Goal: Check status: Check status

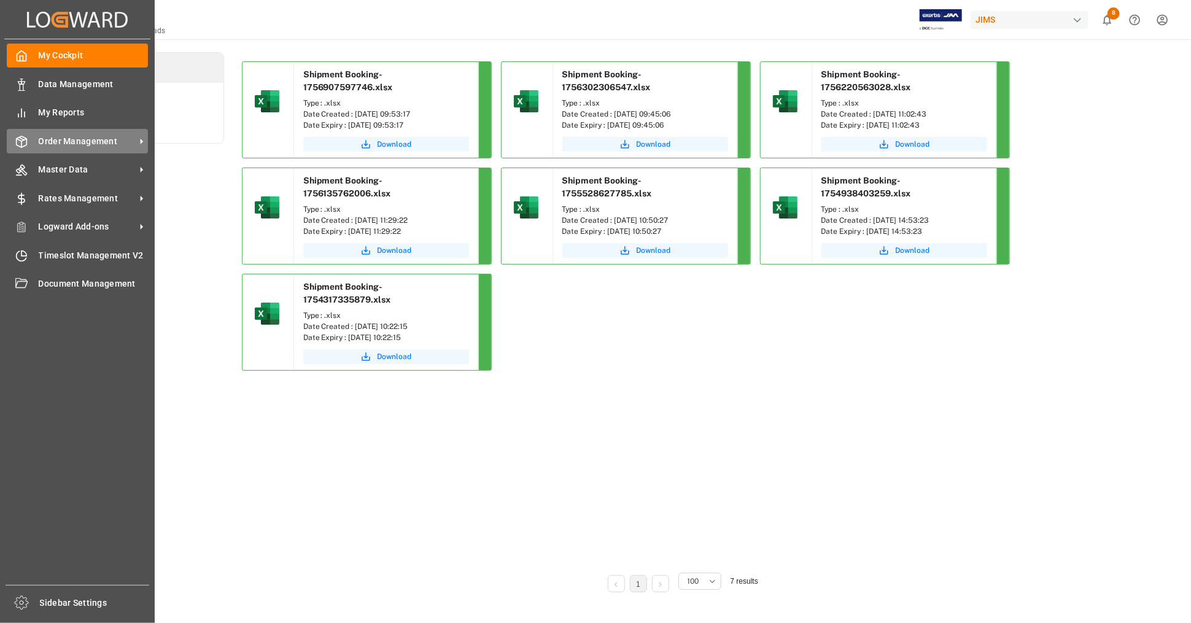
click at [95, 146] on span "Order Management" at bounding box center [87, 141] width 97 height 13
click at [98, 142] on span "Order Management" at bounding box center [87, 141] width 97 height 13
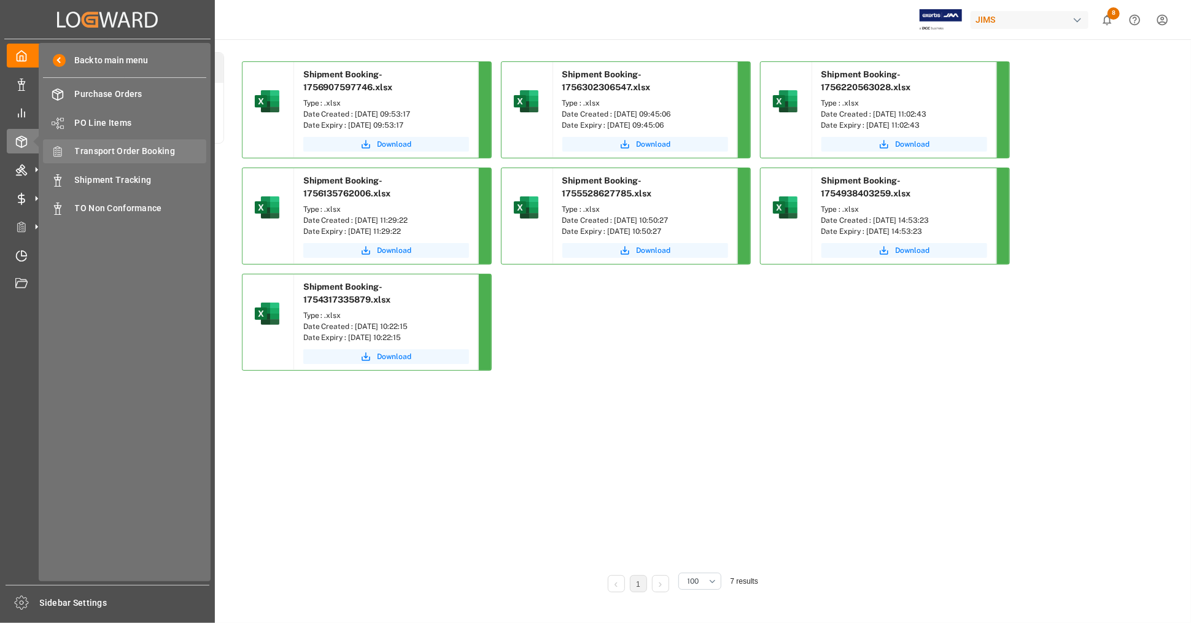
click at [157, 150] on span "Transport Order Booking" at bounding box center [141, 151] width 132 height 13
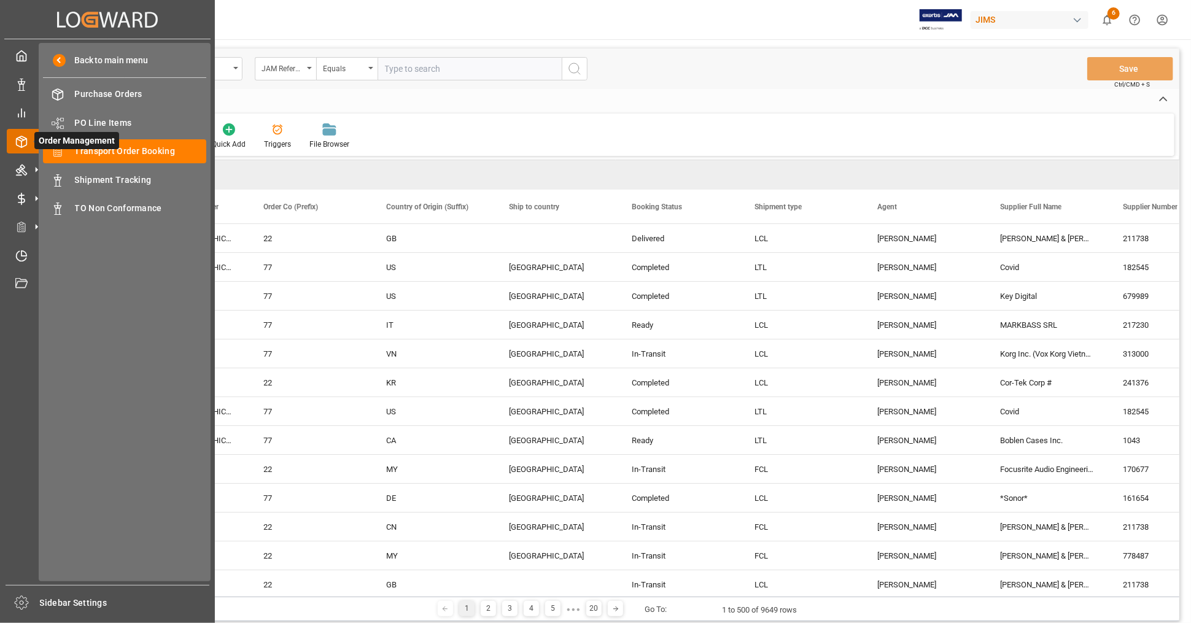
click at [71, 138] on span "Order Management" at bounding box center [76, 140] width 85 height 17
click at [12, 213] on div "My Cockpit My Cockpit Data Management Data Management My Reports My Reports Ord…" at bounding box center [107, 312] width 206 height 546
click at [29, 167] on div "Master Data Master Data" at bounding box center [107, 170] width 201 height 24
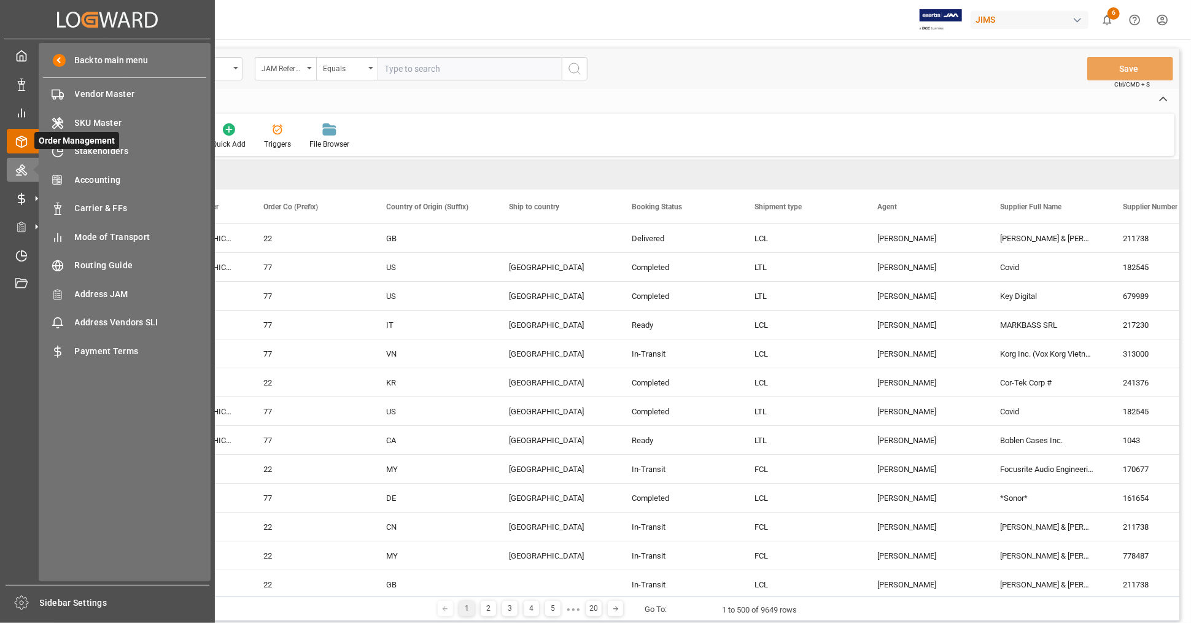
click at [22, 142] on icon at bounding box center [21, 142] width 12 height 12
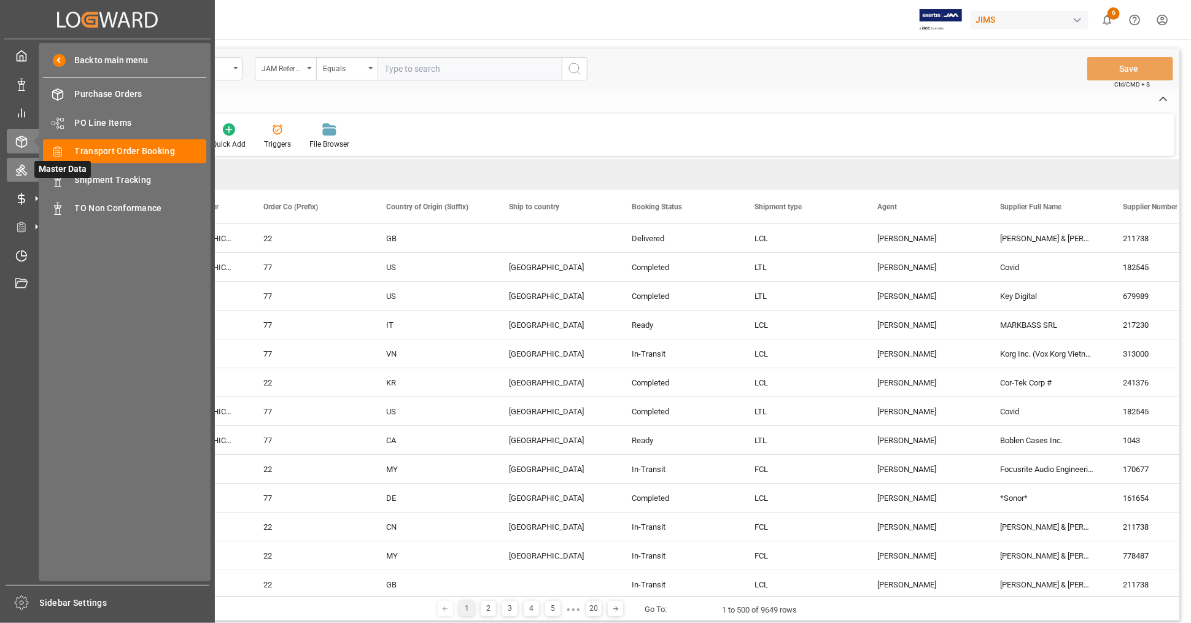
click at [20, 168] on icon at bounding box center [21, 170] width 11 height 11
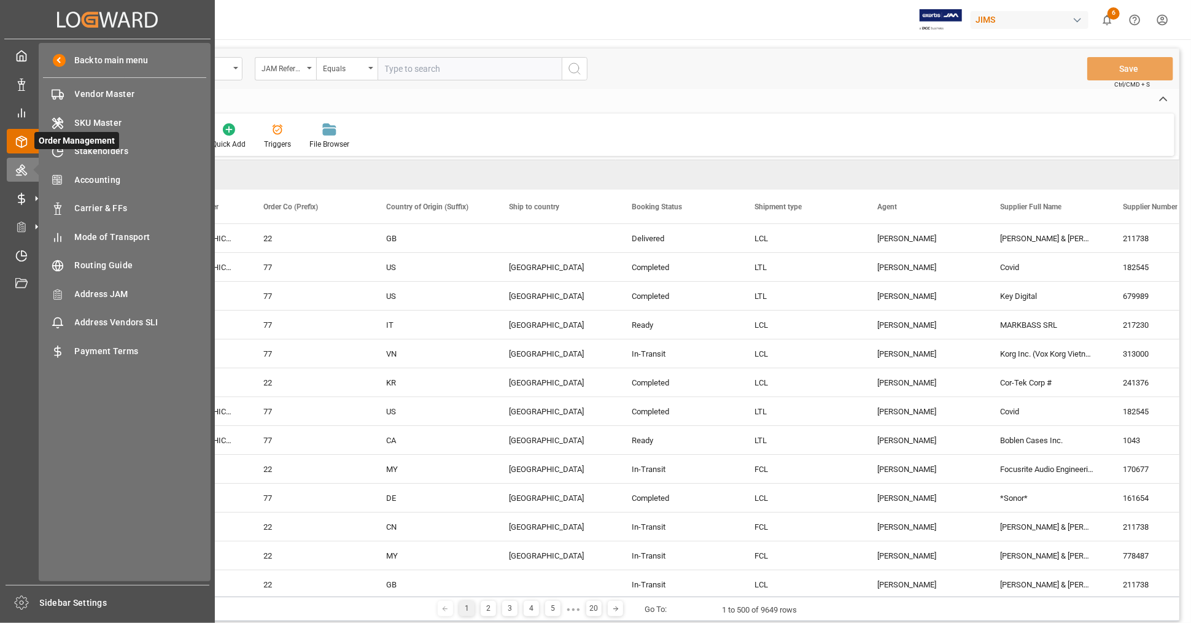
click at [21, 140] on icon at bounding box center [21, 142] width 12 height 12
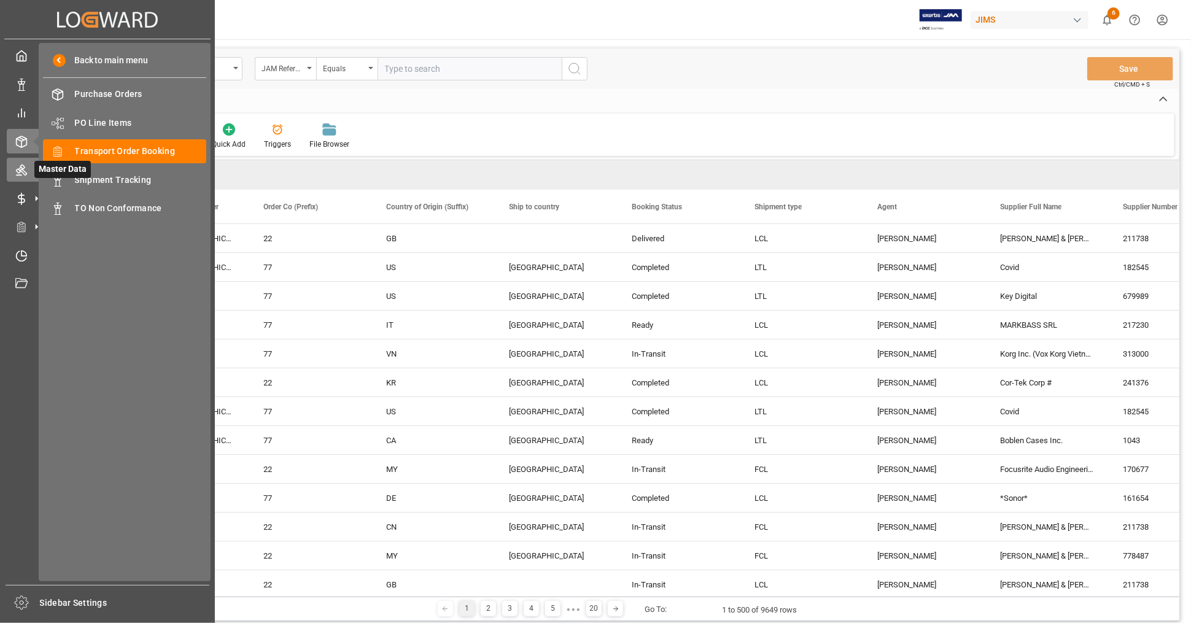
click at [21, 167] on icon at bounding box center [21, 170] width 11 height 11
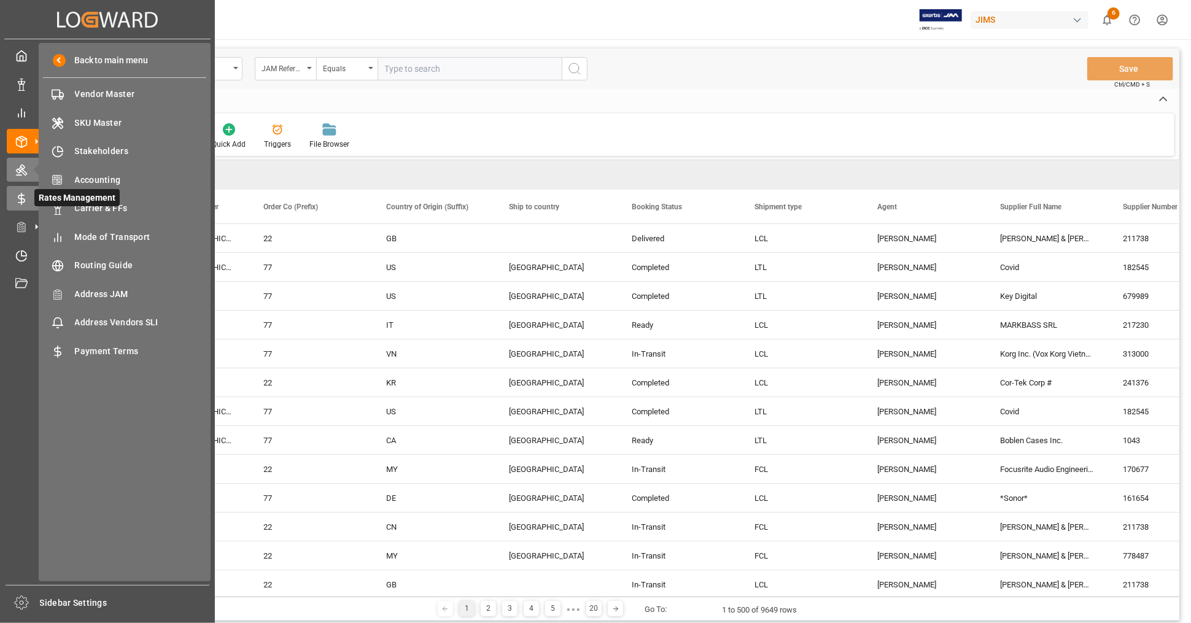
click at [15, 194] on icon at bounding box center [21, 199] width 12 height 12
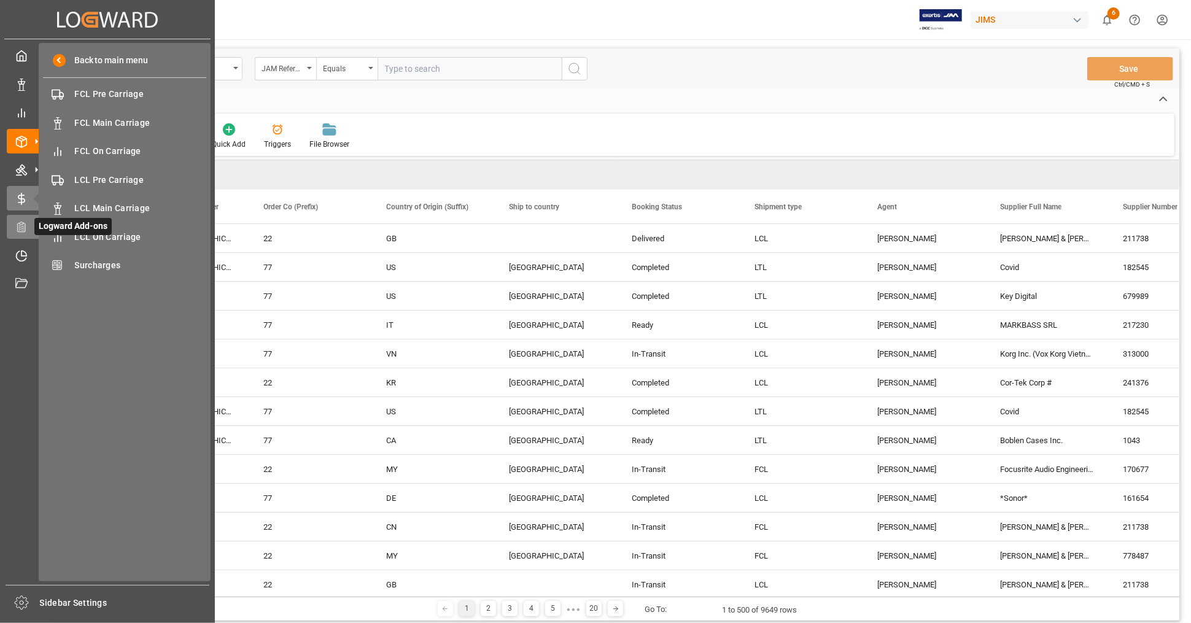
click at [15, 223] on icon at bounding box center [21, 227] width 12 height 12
click at [20, 198] on icon at bounding box center [21, 199] width 12 height 12
click at [23, 165] on icon at bounding box center [21, 170] width 12 height 12
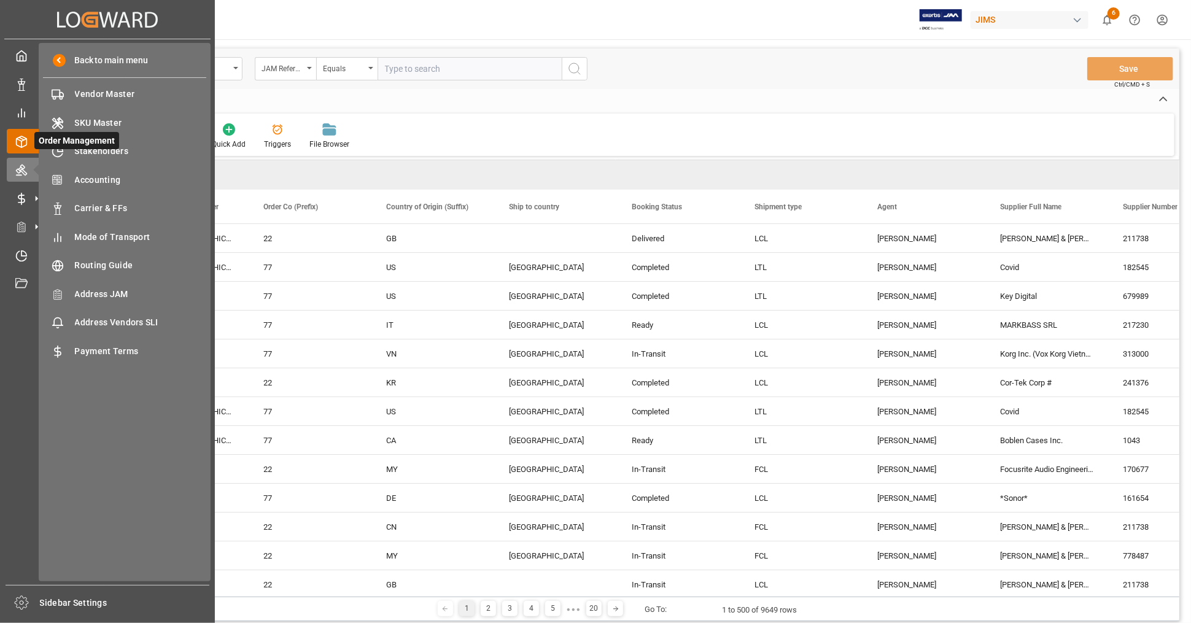
click at [24, 144] on icon at bounding box center [21, 142] width 12 height 12
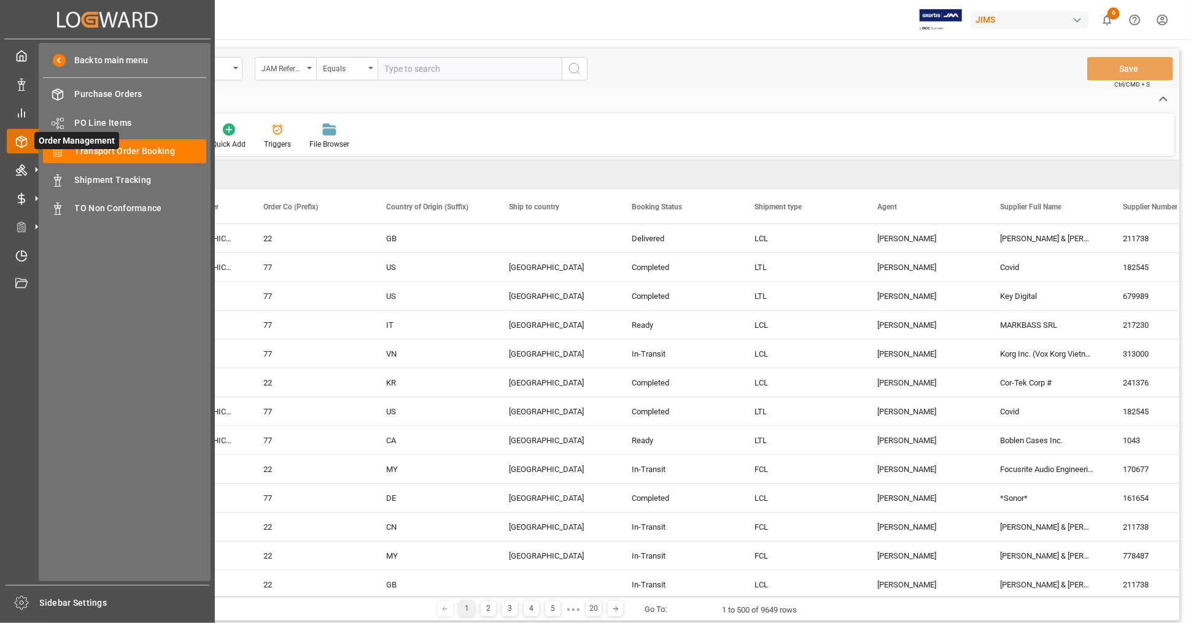
click at [17, 136] on icon at bounding box center [21, 142] width 12 height 12
click at [446, 126] on div "New Form Download Import Quick Add Triggers File Browser" at bounding box center [615, 135] width 1117 height 42
click at [25, 55] on icon at bounding box center [21, 56] width 12 height 12
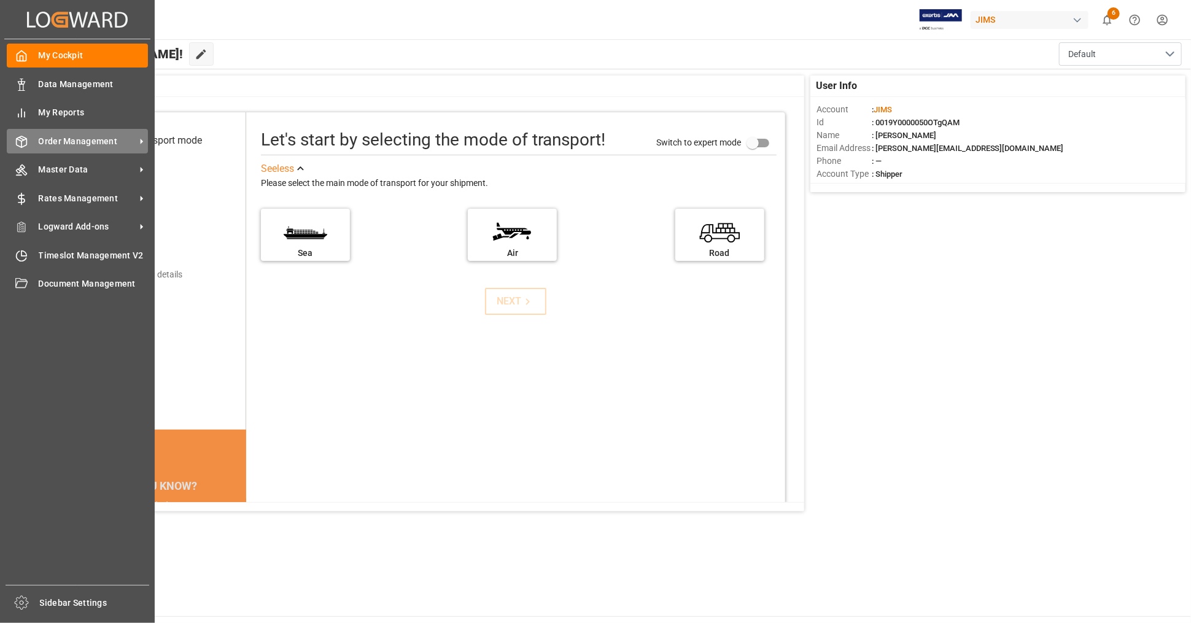
click at [45, 137] on span "Order Management" at bounding box center [87, 141] width 97 height 13
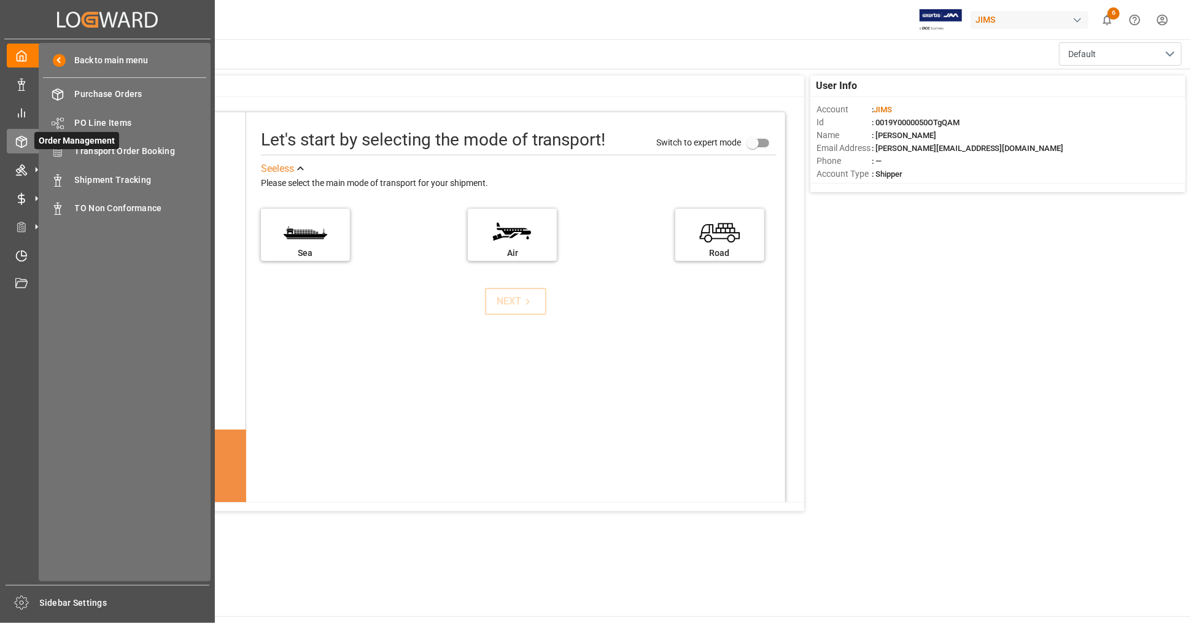
click at [96, 146] on span "Order Management" at bounding box center [76, 140] width 85 height 17
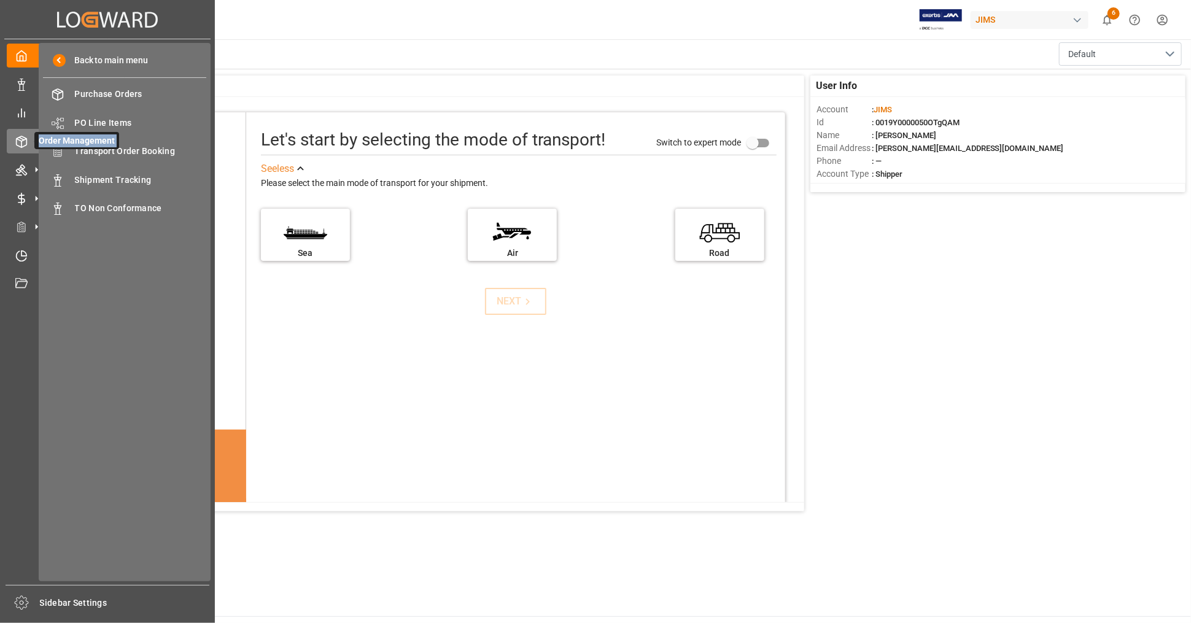
click at [96, 146] on span "Order Management" at bounding box center [76, 140] width 85 height 17
click at [21, 139] on line at bounding box center [21, 139] width 5 height 2
click at [14, 136] on div at bounding box center [17, 141] width 21 height 13
click at [93, 141] on span "Order Management" at bounding box center [76, 140] width 85 height 17
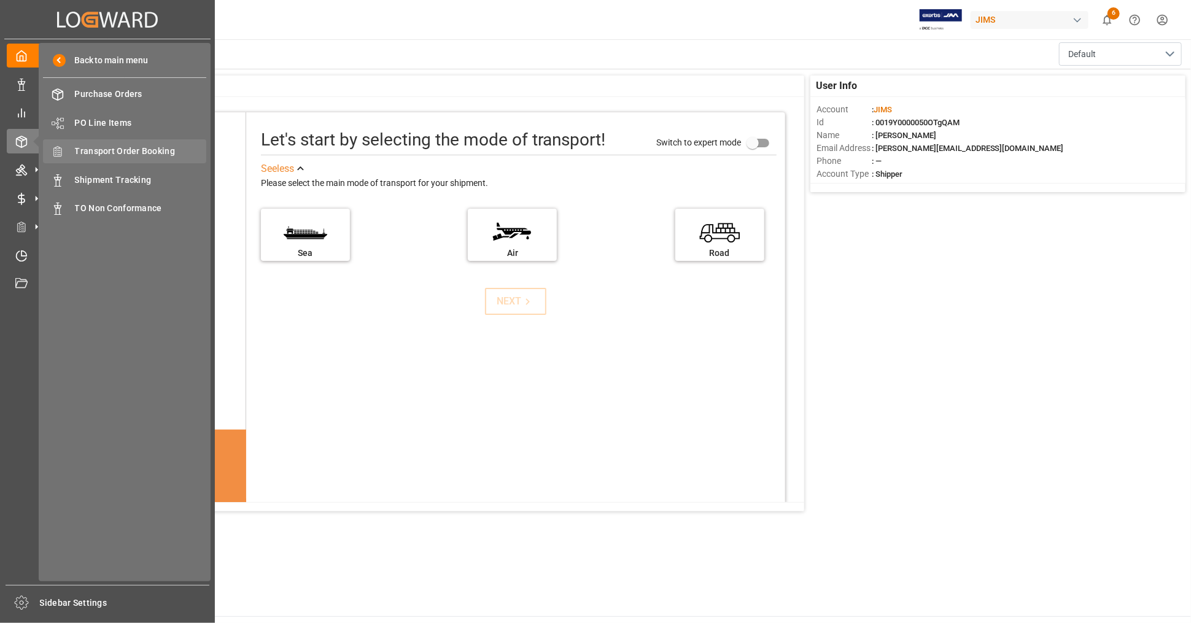
click at [153, 152] on span "Transport Order Booking" at bounding box center [141, 151] width 132 height 13
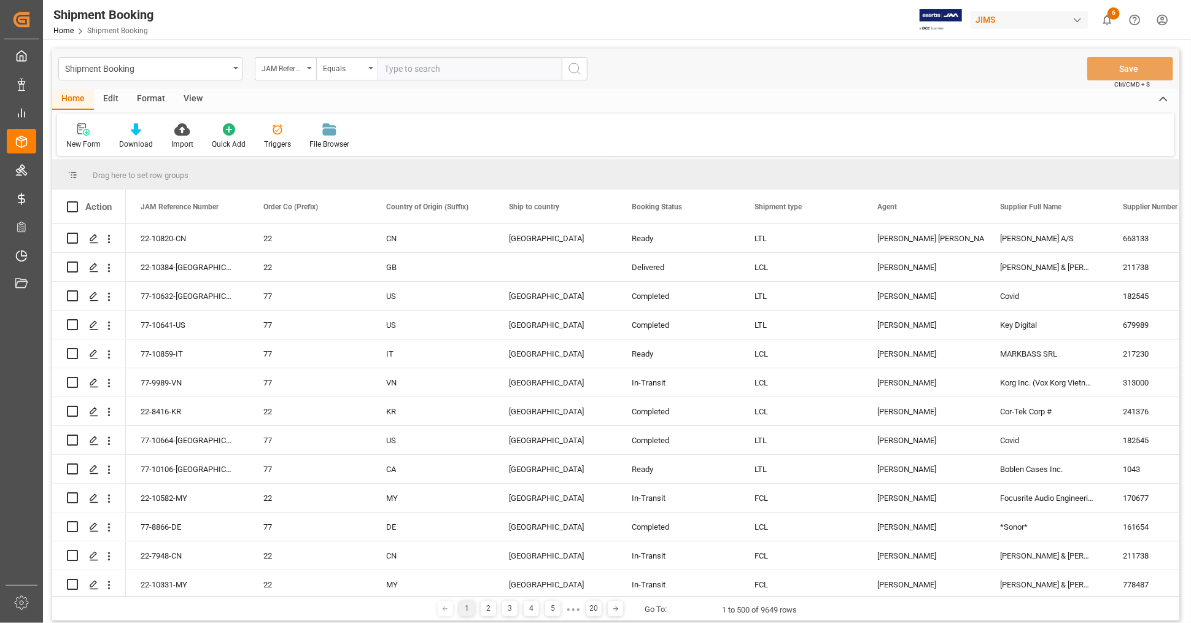
click at [422, 71] on input "text" at bounding box center [470, 68] width 184 height 23
click at [423, 63] on input "text" at bounding box center [470, 68] width 184 height 23
paste input "22-9278-CN"
type input "22-9278-CN"
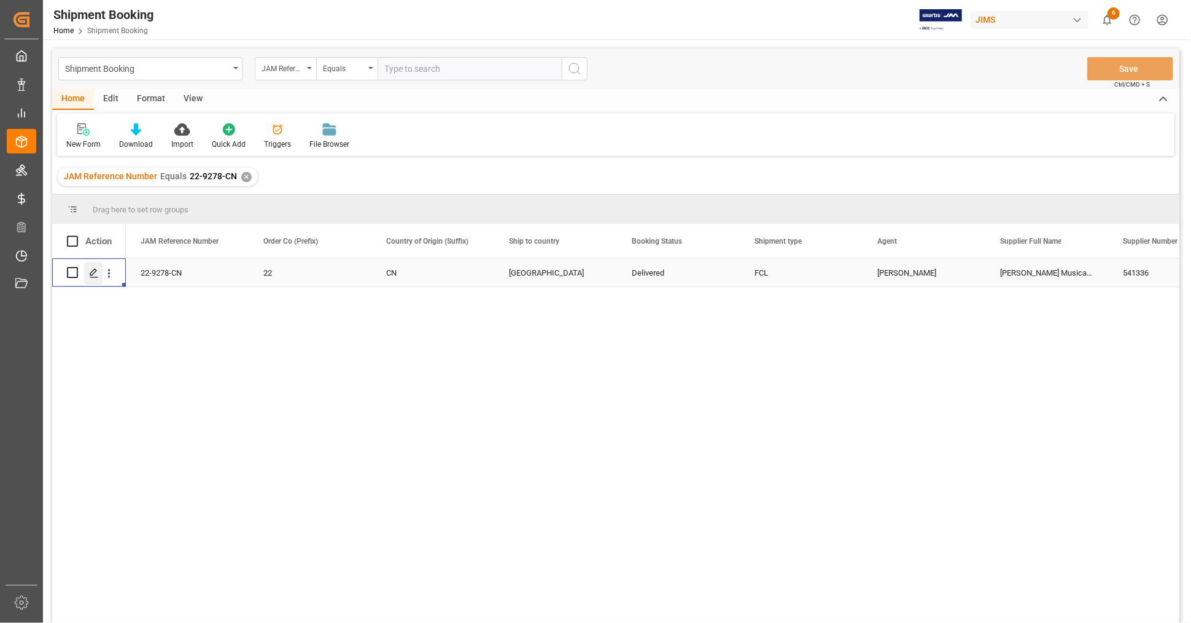
click at [89, 273] on icon "Press SPACE to select this row." at bounding box center [94, 273] width 10 height 10
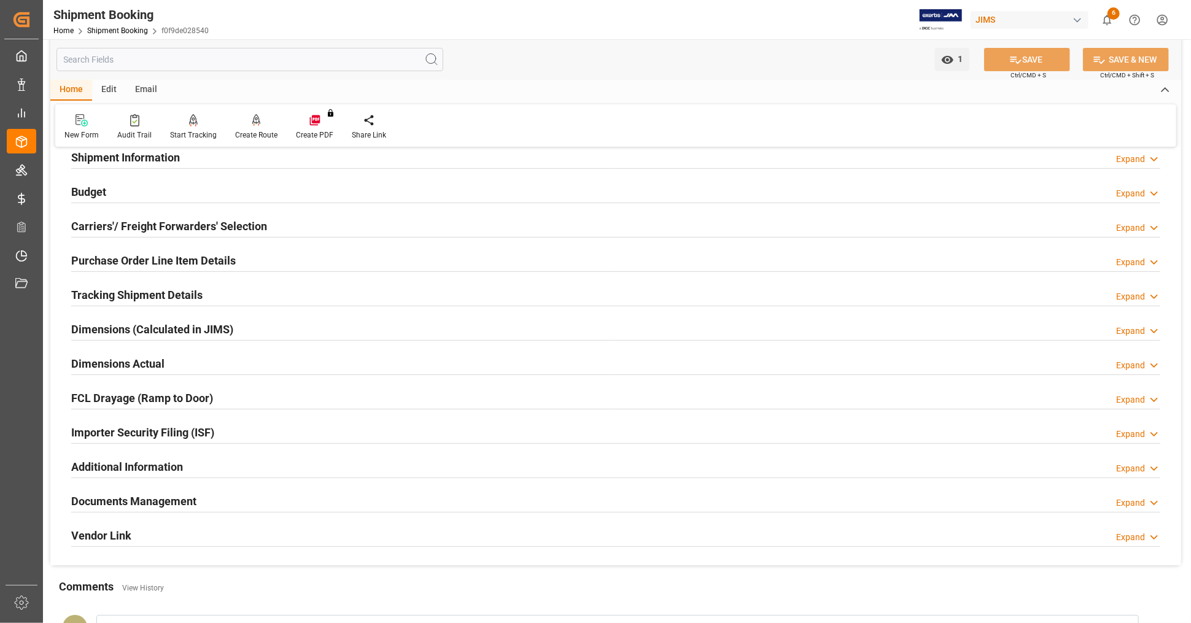
scroll to position [298, 0]
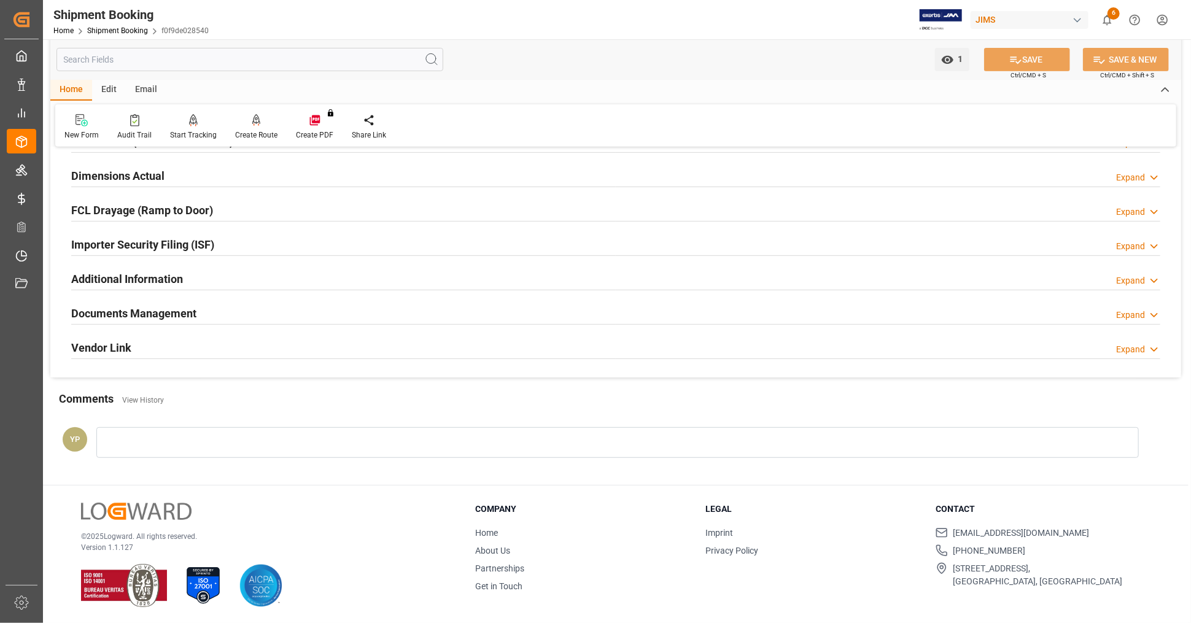
click at [186, 316] on h2 "Documents Management" at bounding box center [133, 313] width 125 height 17
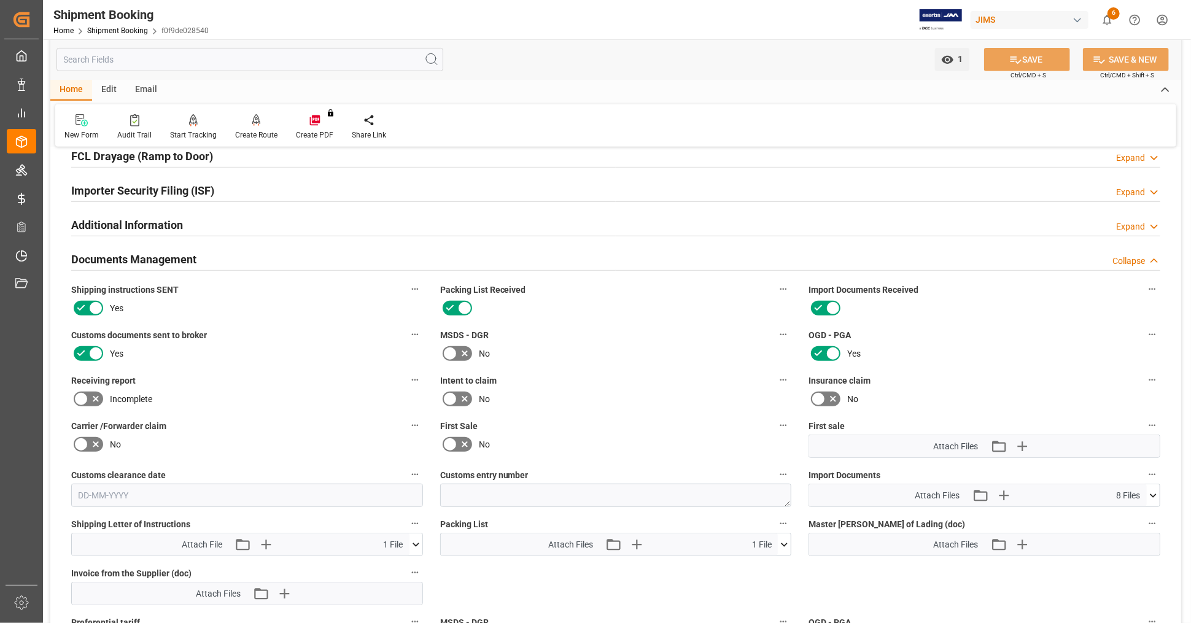
scroll to position [503, 0]
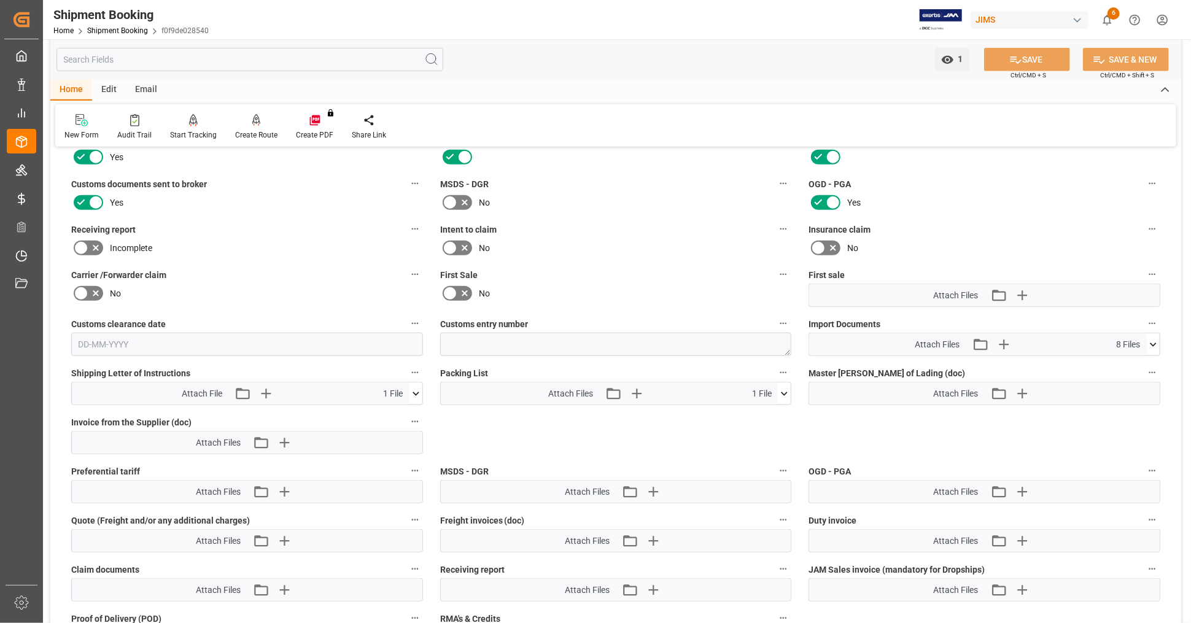
click at [1151, 343] on icon at bounding box center [1153, 345] width 7 height 4
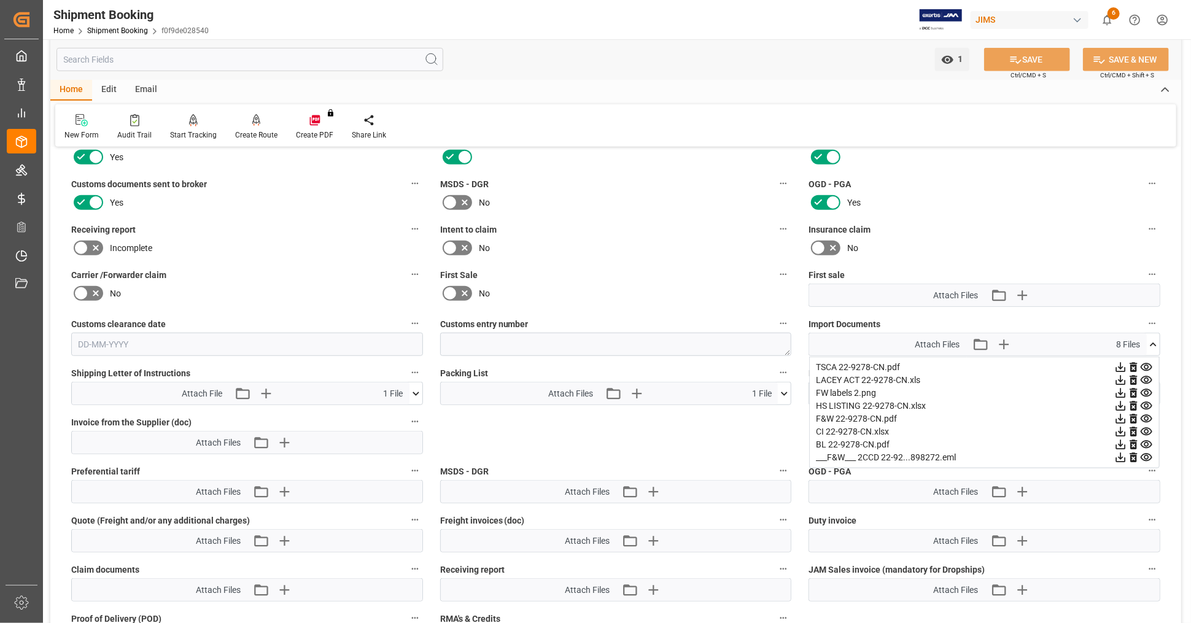
click at [1121, 403] on icon at bounding box center [1121, 407] width 10 height 10
click at [1119, 426] on icon at bounding box center [1120, 431] width 13 height 13
click at [1119, 438] on icon at bounding box center [1120, 444] width 13 height 13
click at [1121, 363] on icon at bounding box center [1121, 368] width 10 height 10
click at [1121, 390] on icon at bounding box center [1121, 394] width 10 height 10
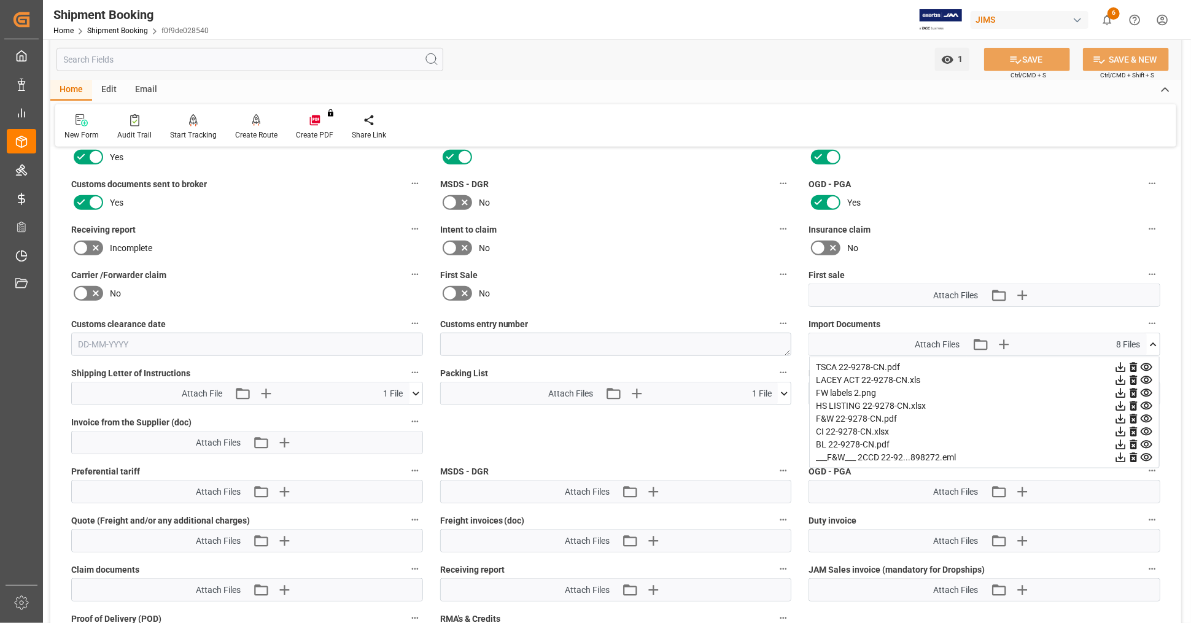
click at [1152, 343] on icon at bounding box center [1153, 345] width 7 height 4
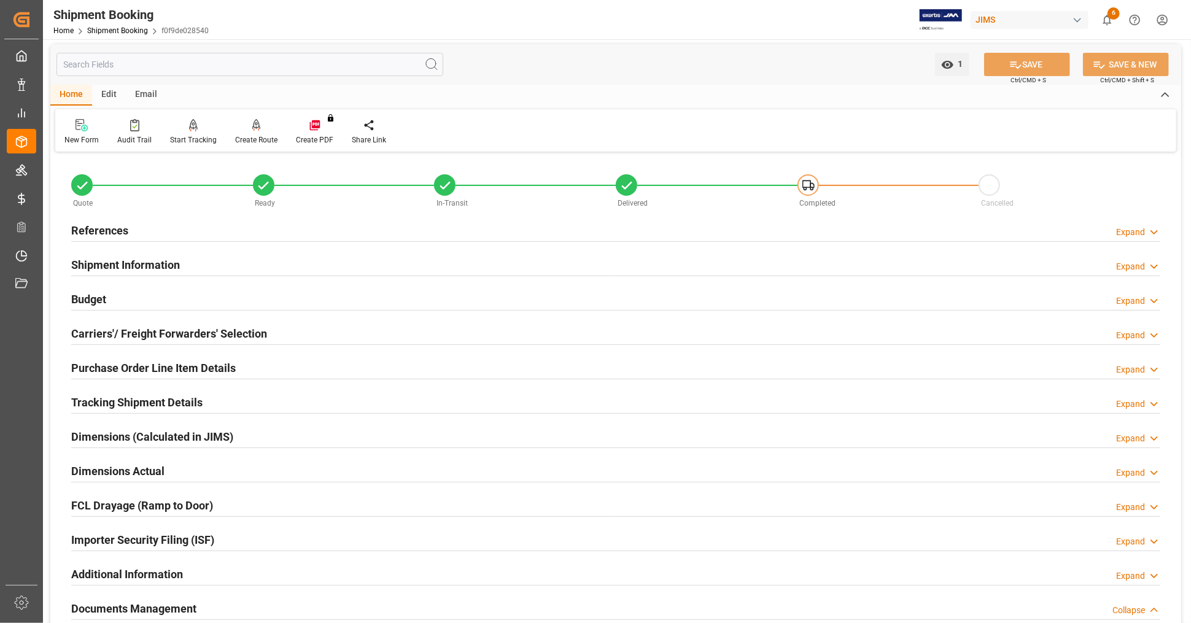
scroll to position [0, 0]
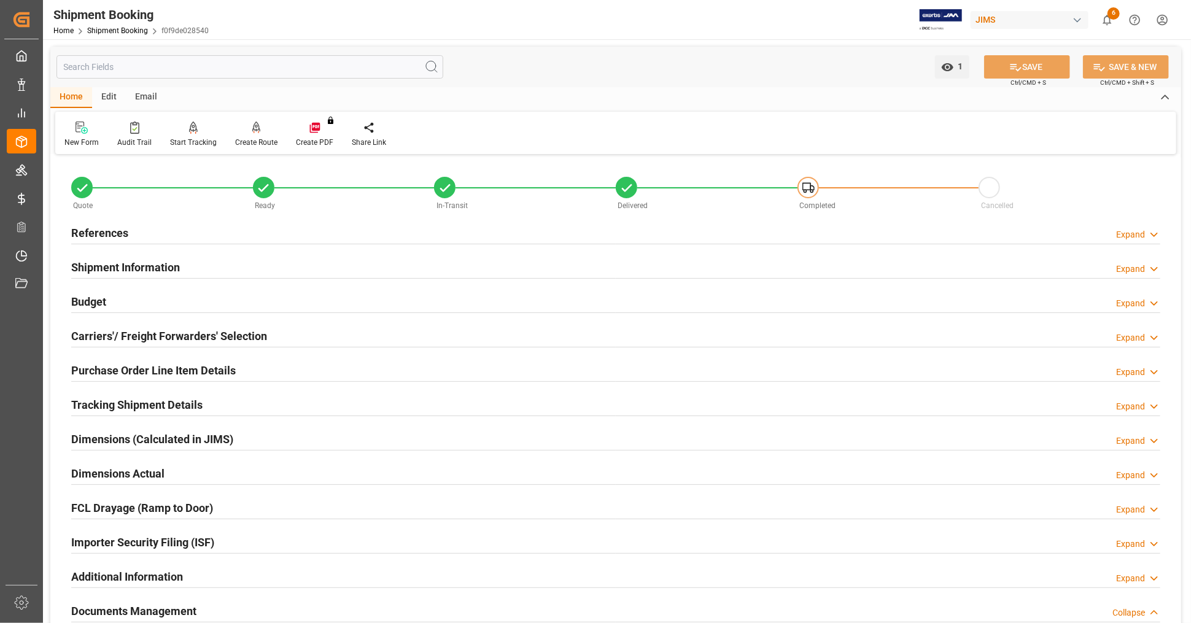
click at [148, 234] on div "References Expand" at bounding box center [615, 231] width 1089 height 23
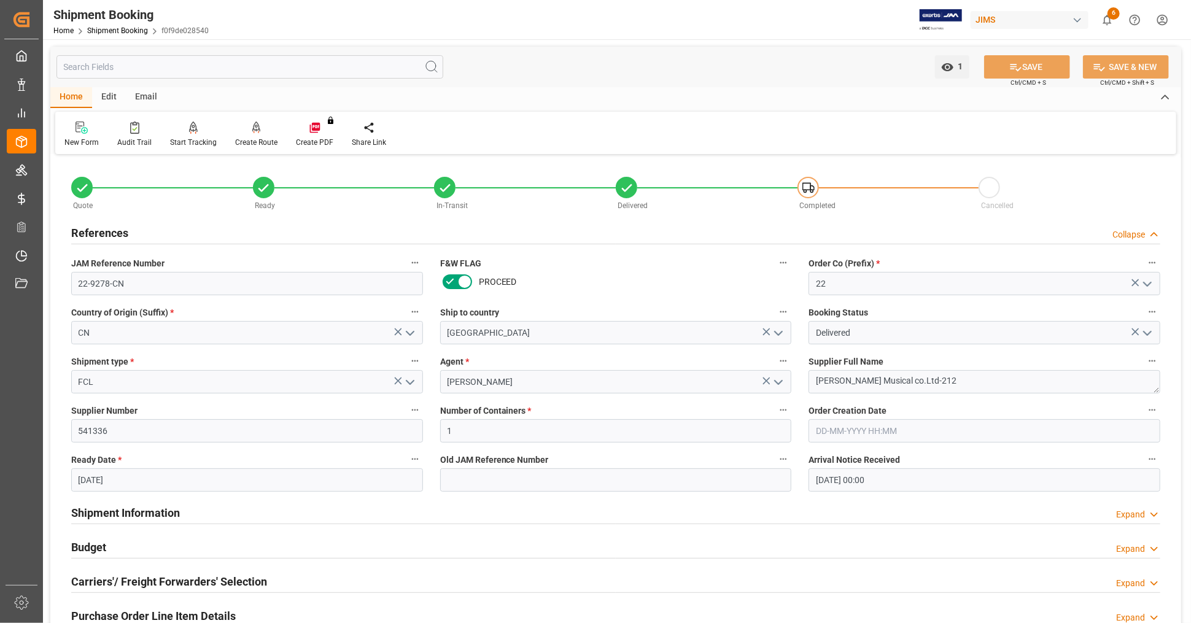
click at [150, 231] on div "References Collapse" at bounding box center [615, 231] width 1089 height 23
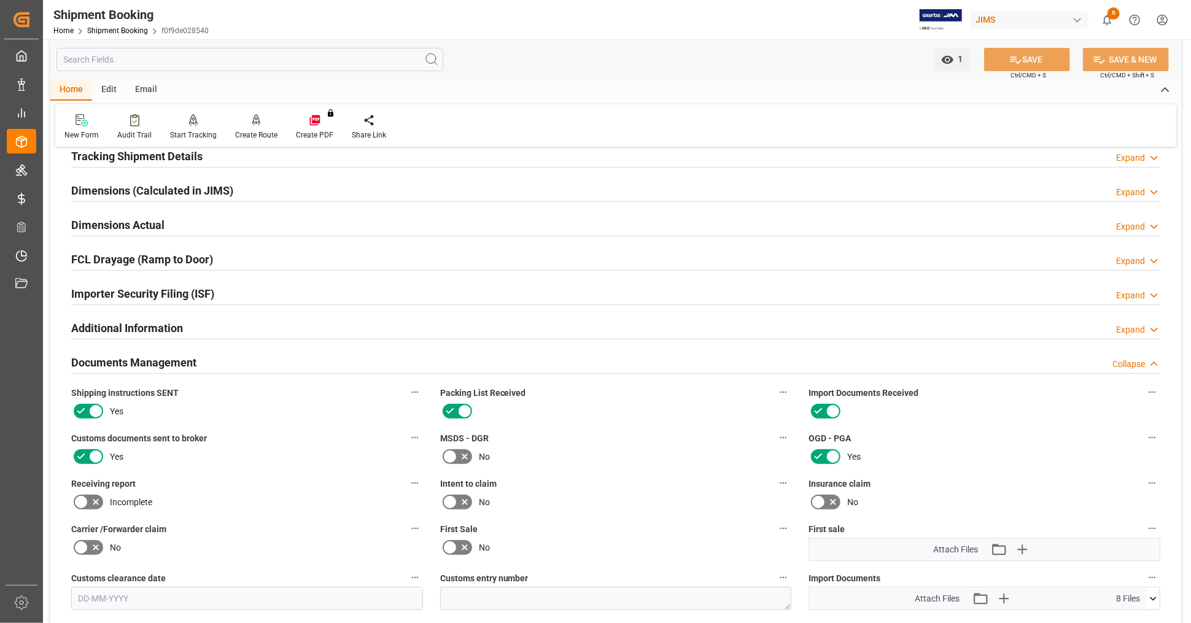
scroll to position [136, 0]
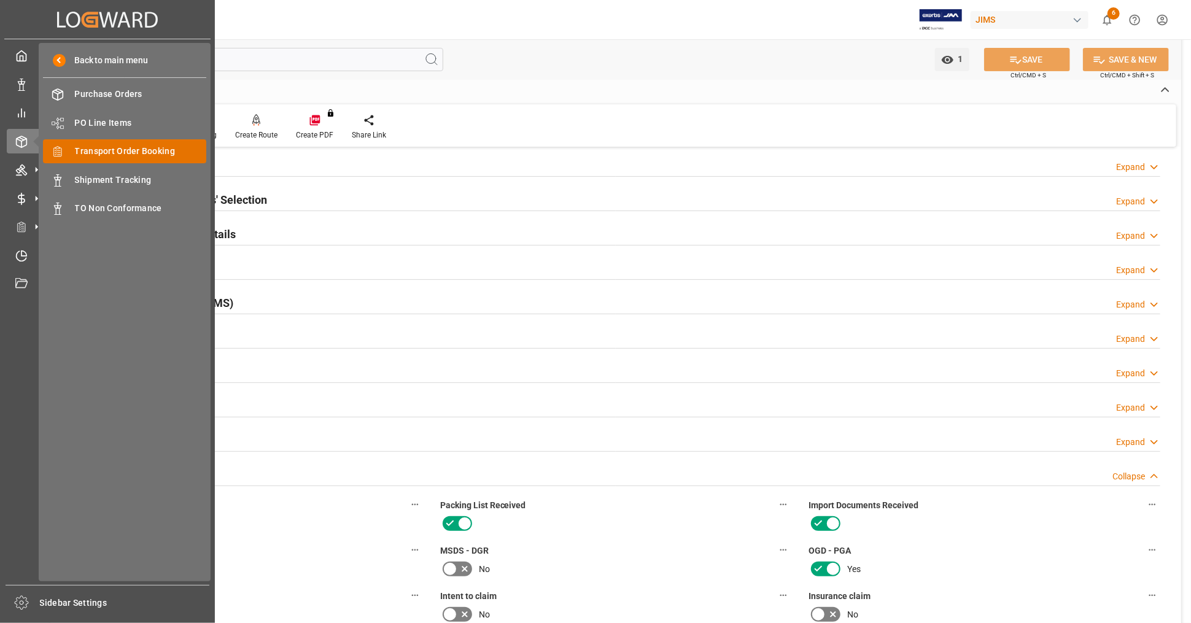
click at [136, 152] on span "Transport Order Booking" at bounding box center [141, 151] width 132 height 13
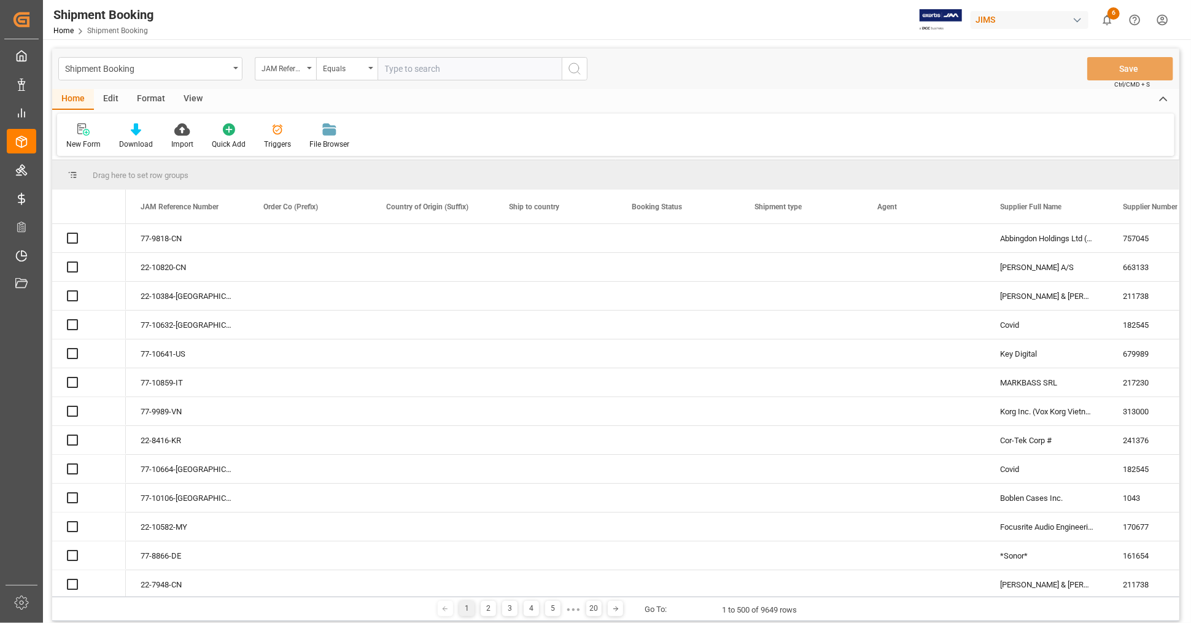
click at [458, 68] on input "text" at bounding box center [470, 68] width 184 height 23
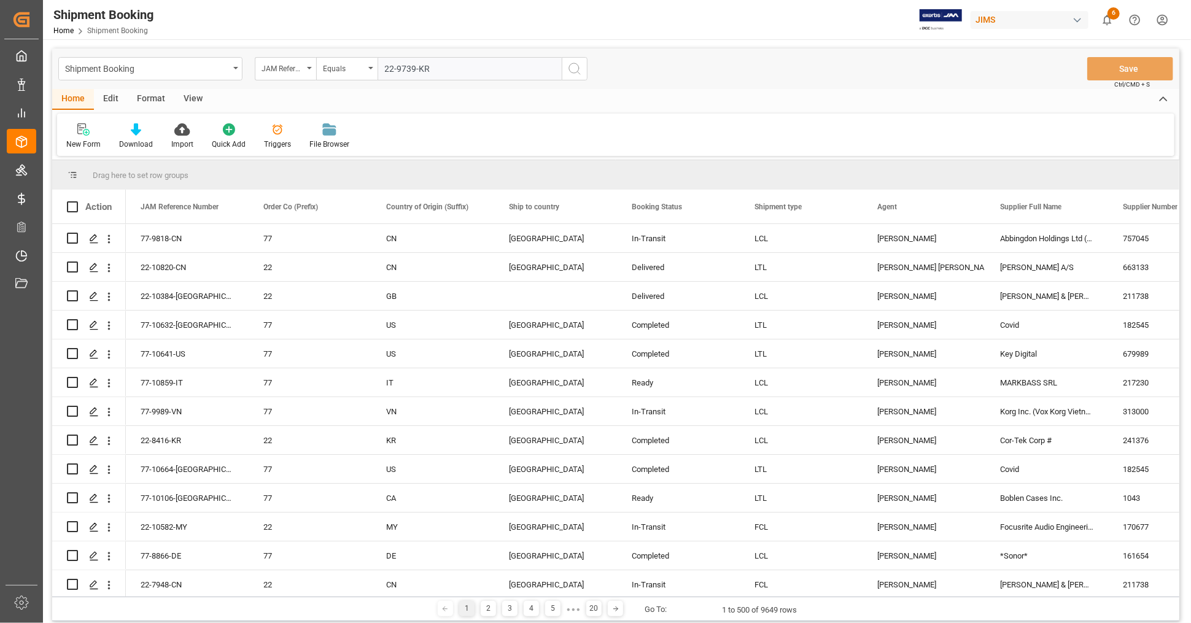
type input "22-9739-KR"
click at [576, 69] on icon "search button" at bounding box center [574, 68] width 15 height 15
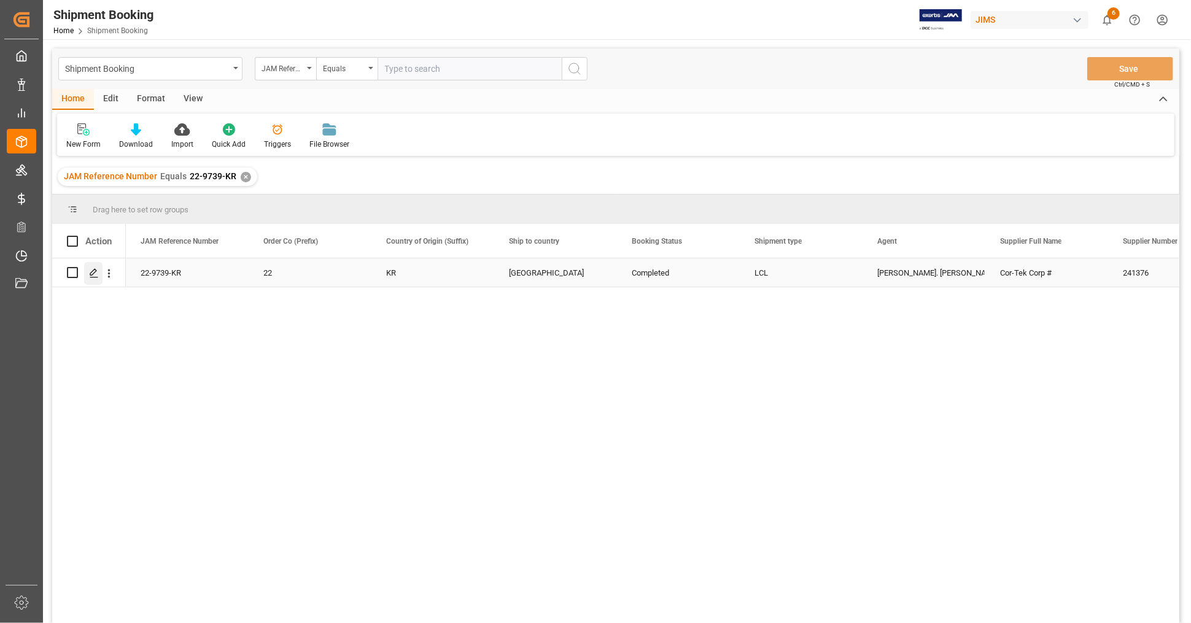
click at [92, 275] on icon "Press SPACE to select this row." at bounding box center [94, 273] width 10 height 10
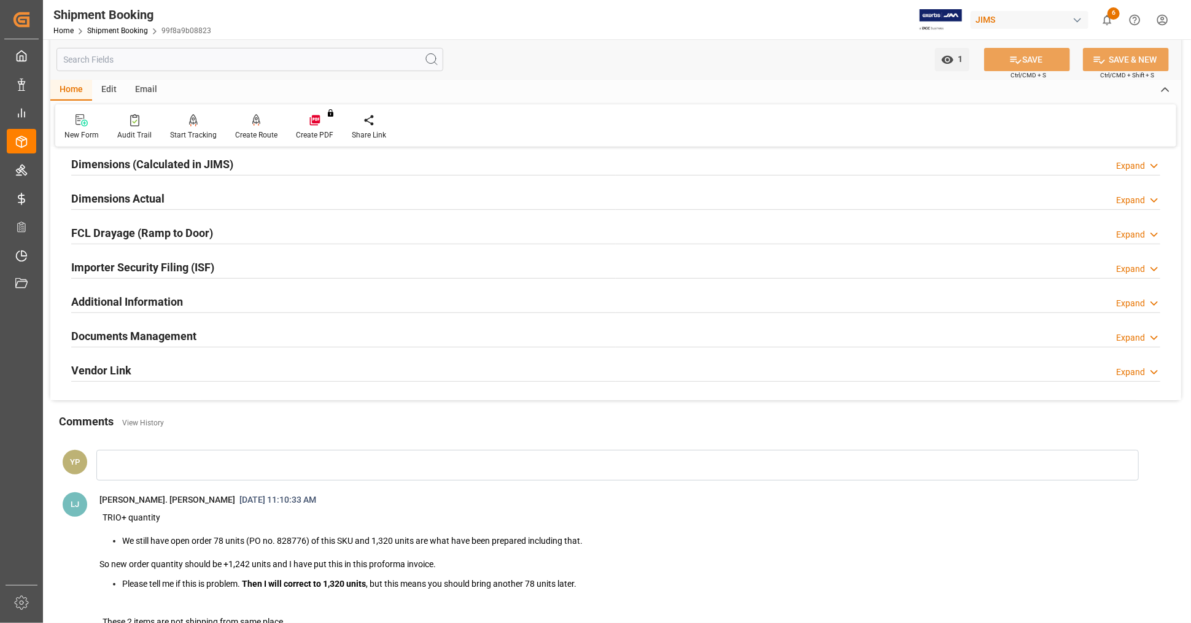
scroll to position [273, 0]
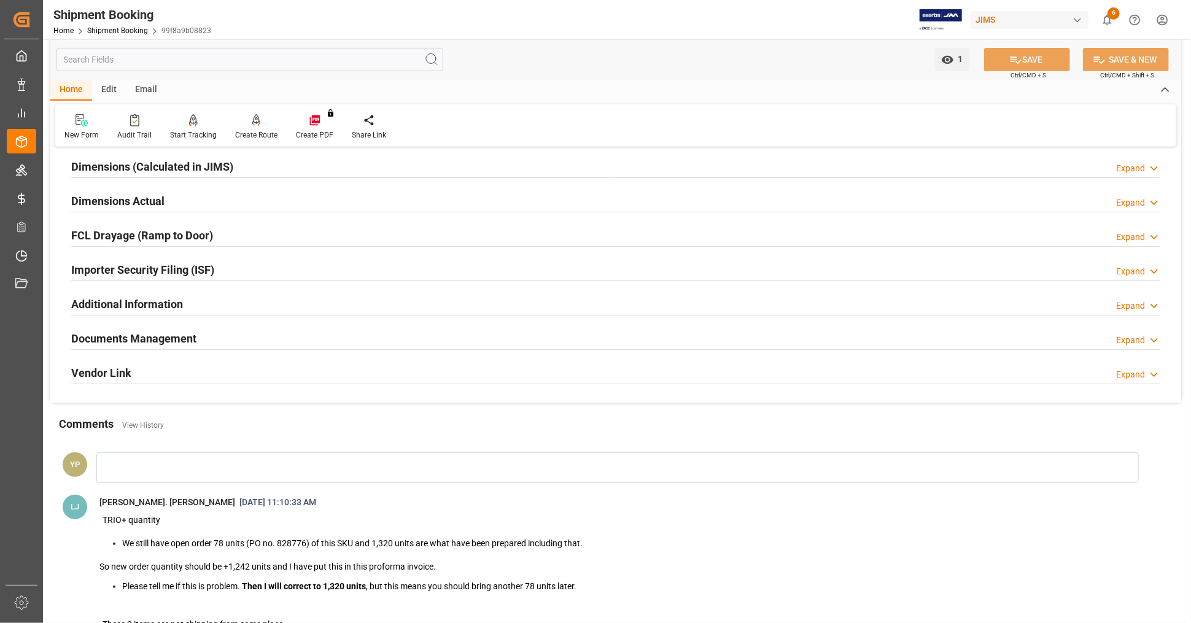
click at [169, 335] on h2 "Documents Management" at bounding box center [133, 338] width 125 height 17
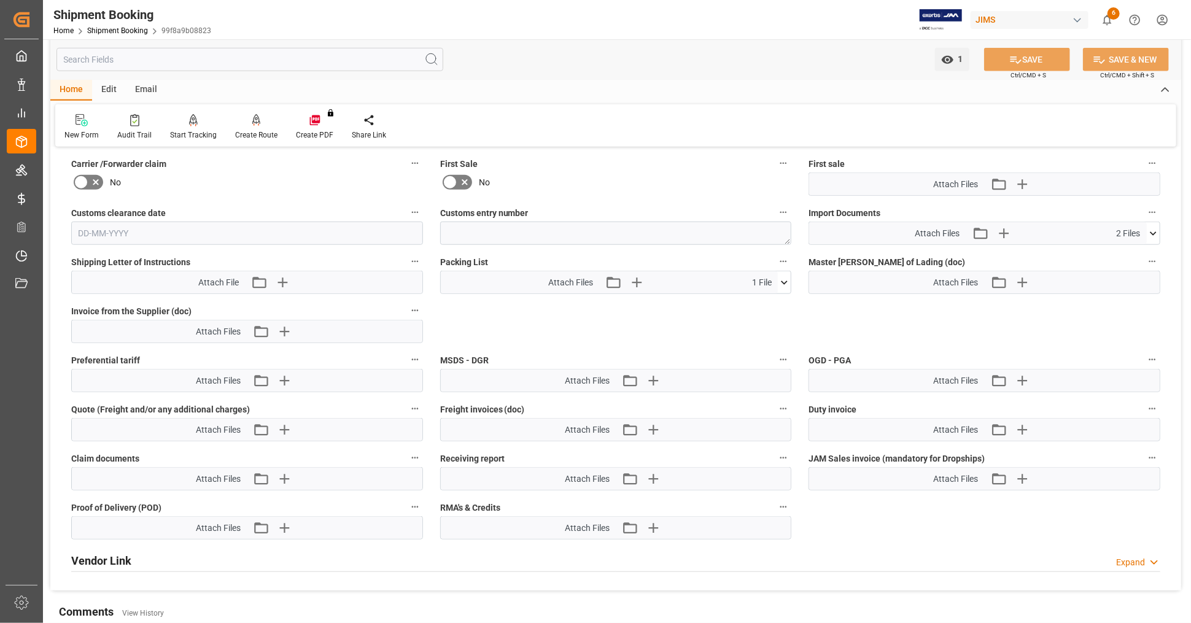
scroll to position [545, 0]
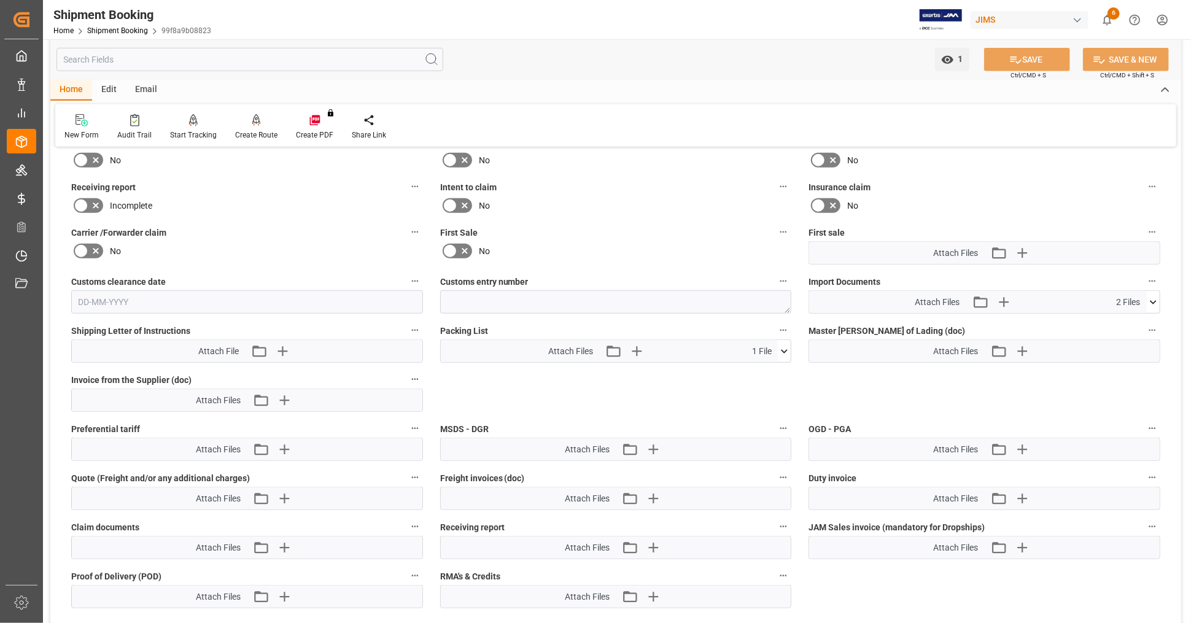
click at [1154, 297] on icon at bounding box center [1153, 302] width 13 height 13
click at [1126, 321] on icon at bounding box center [1121, 326] width 10 height 10
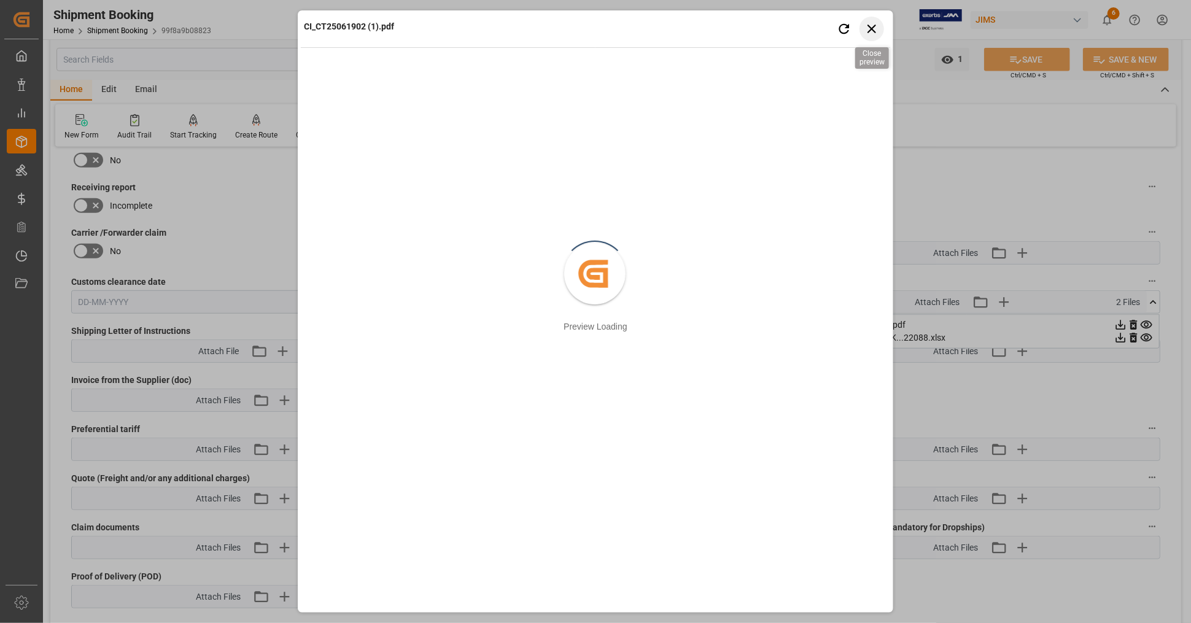
click at [875, 23] on icon "button" at bounding box center [872, 28] width 15 height 15
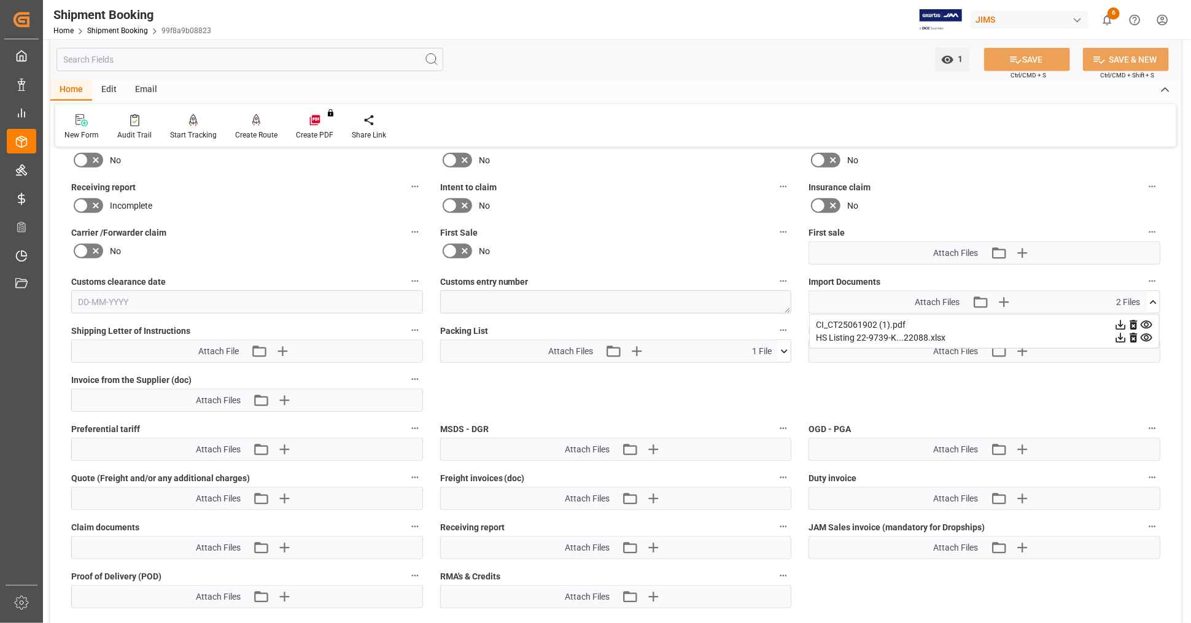
click at [1155, 296] on icon at bounding box center [1153, 302] width 13 height 13
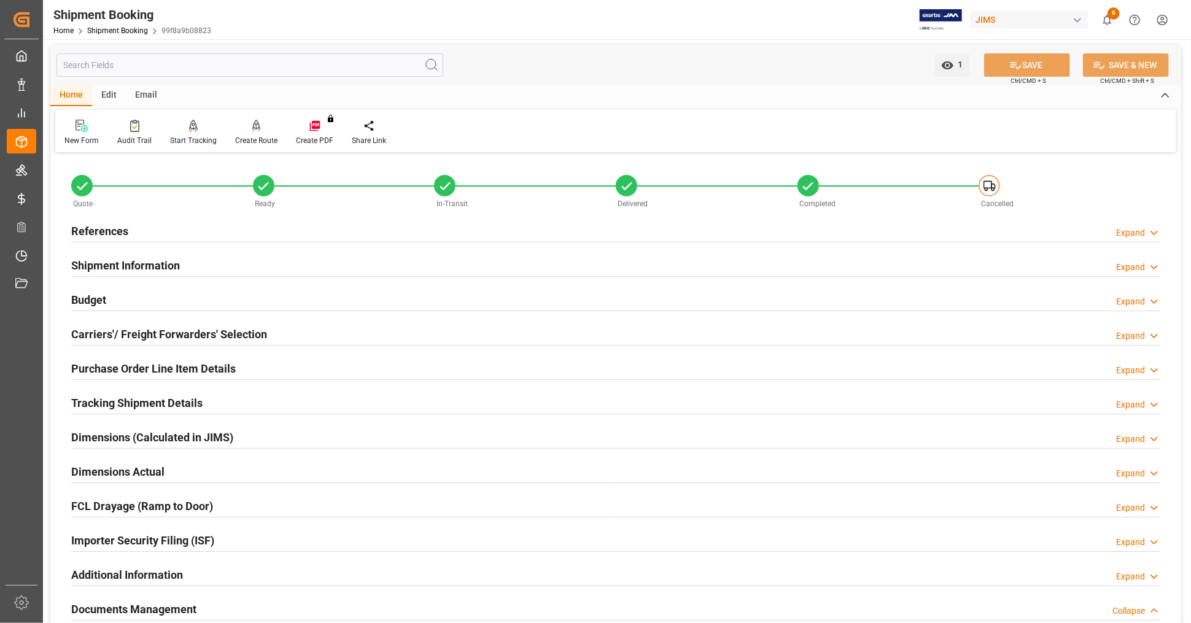
scroll to position [0, 0]
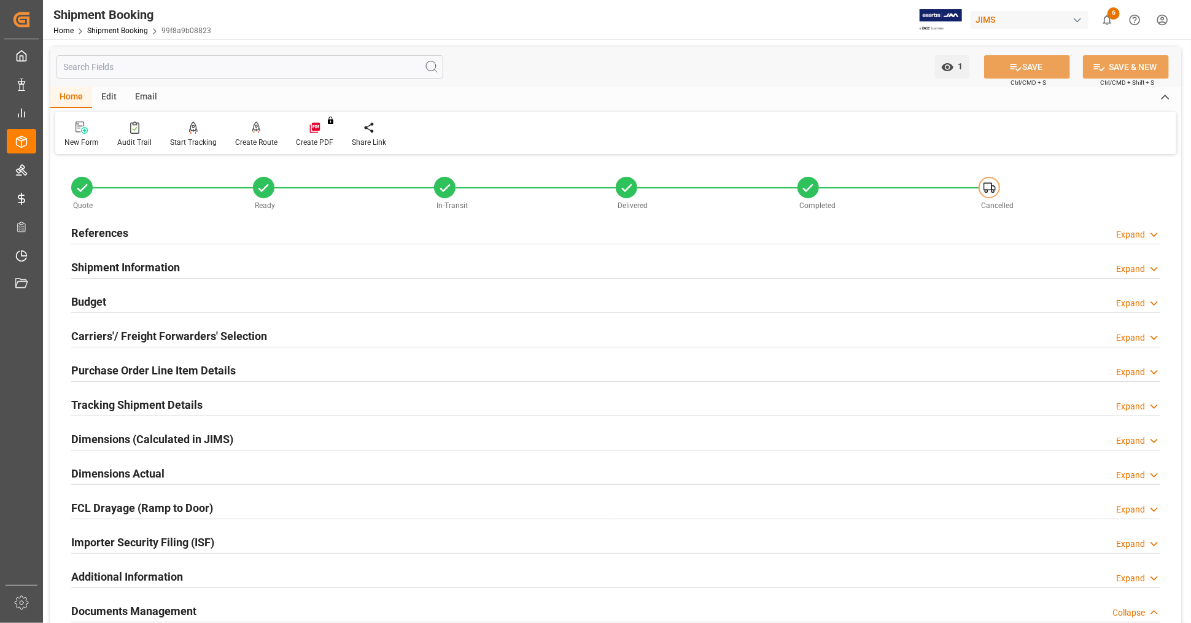
click at [143, 229] on div "References Expand" at bounding box center [615, 231] width 1089 height 23
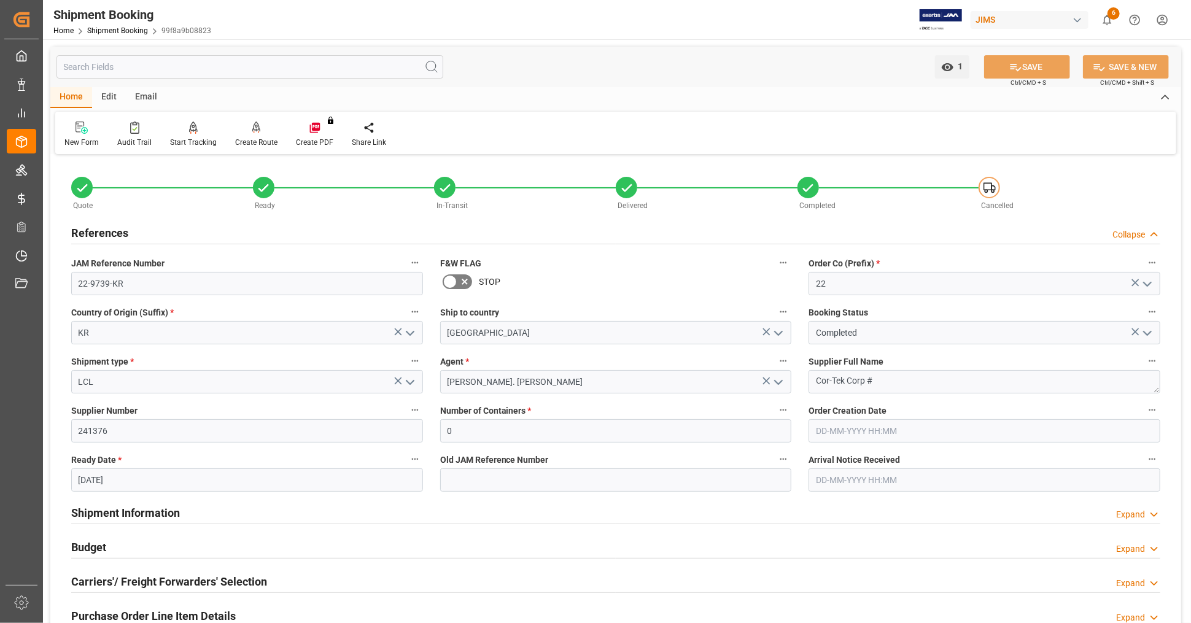
click at [159, 230] on div "References Collapse" at bounding box center [615, 231] width 1089 height 23
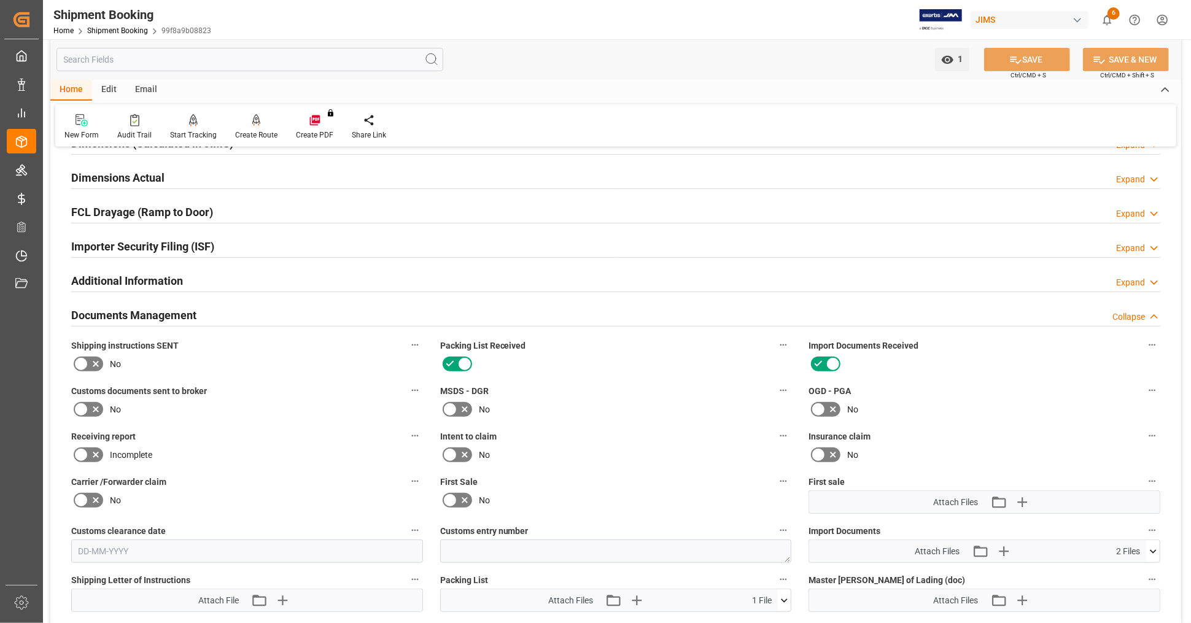
scroll to position [545, 0]
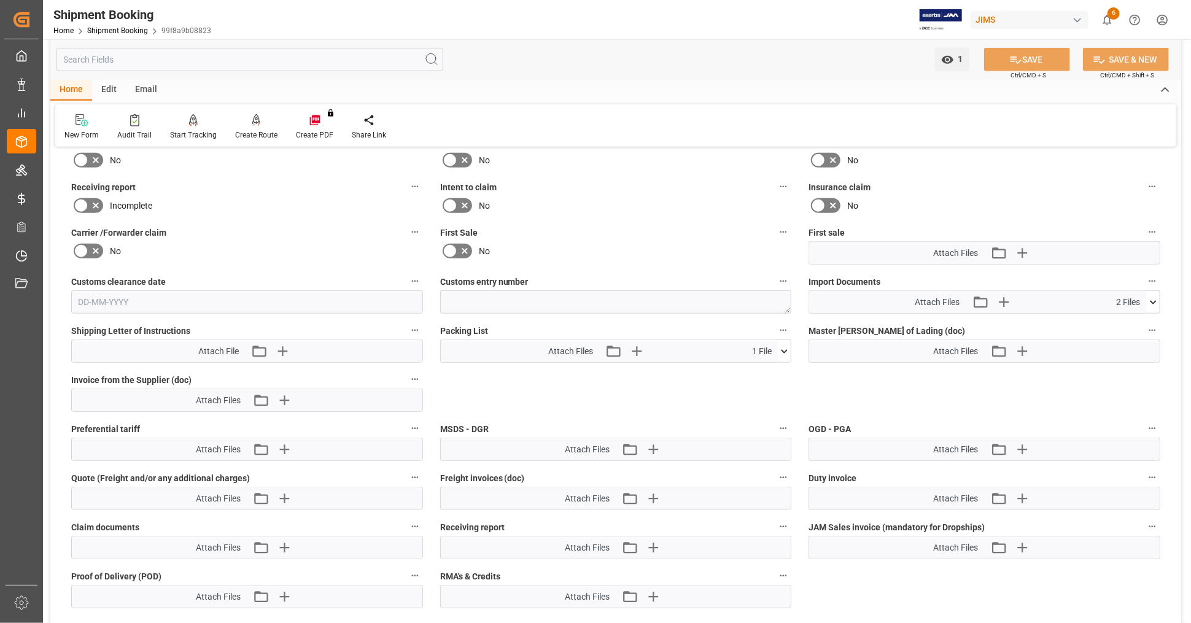
click at [1153, 298] on icon at bounding box center [1153, 302] width 13 height 13
click at [1156, 296] on icon at bounding box center [1153, 302] width 13 height 13
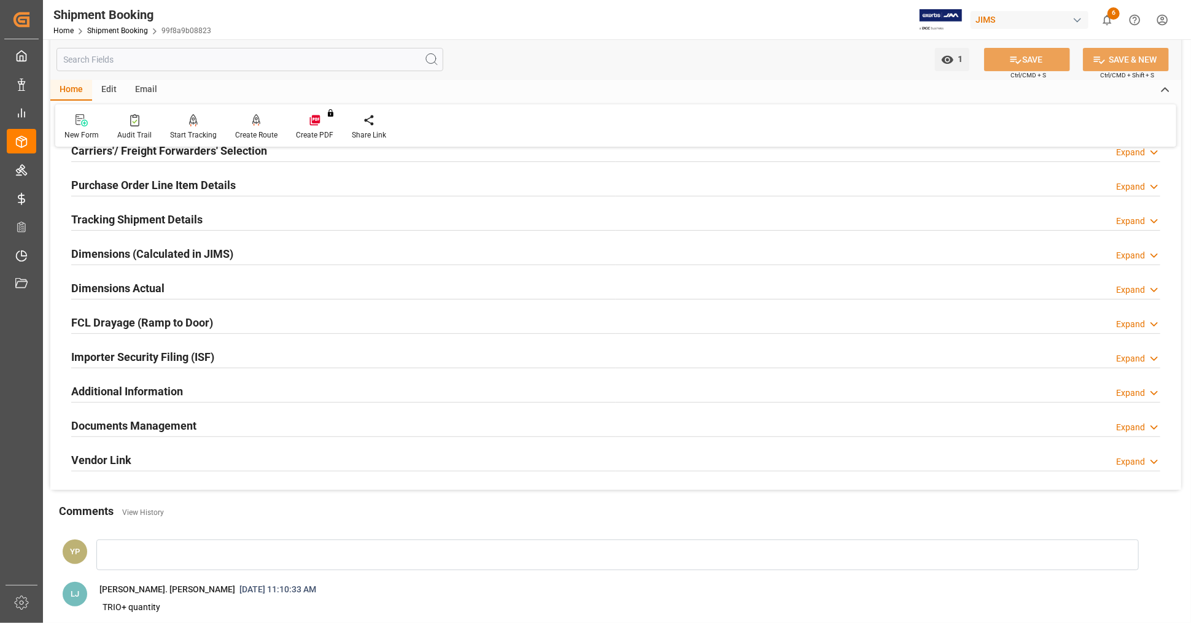
scroll to position [341, 0]
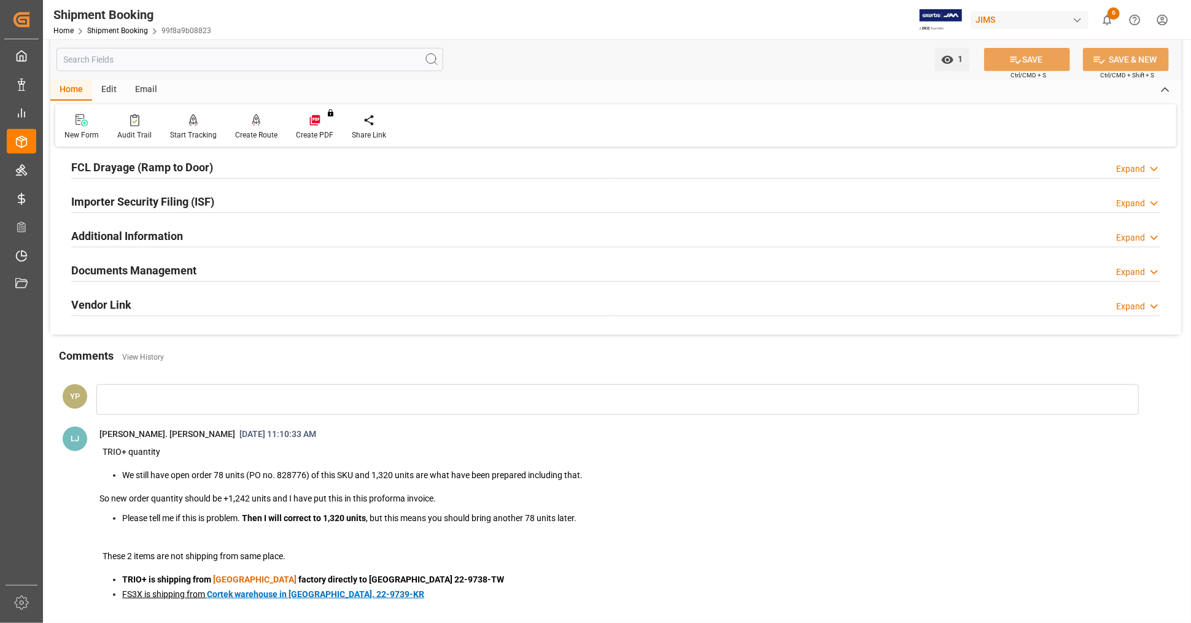
click at [166, 265] on h2 "Documents Management" at bounding box center [133, 270] width 125 height 17
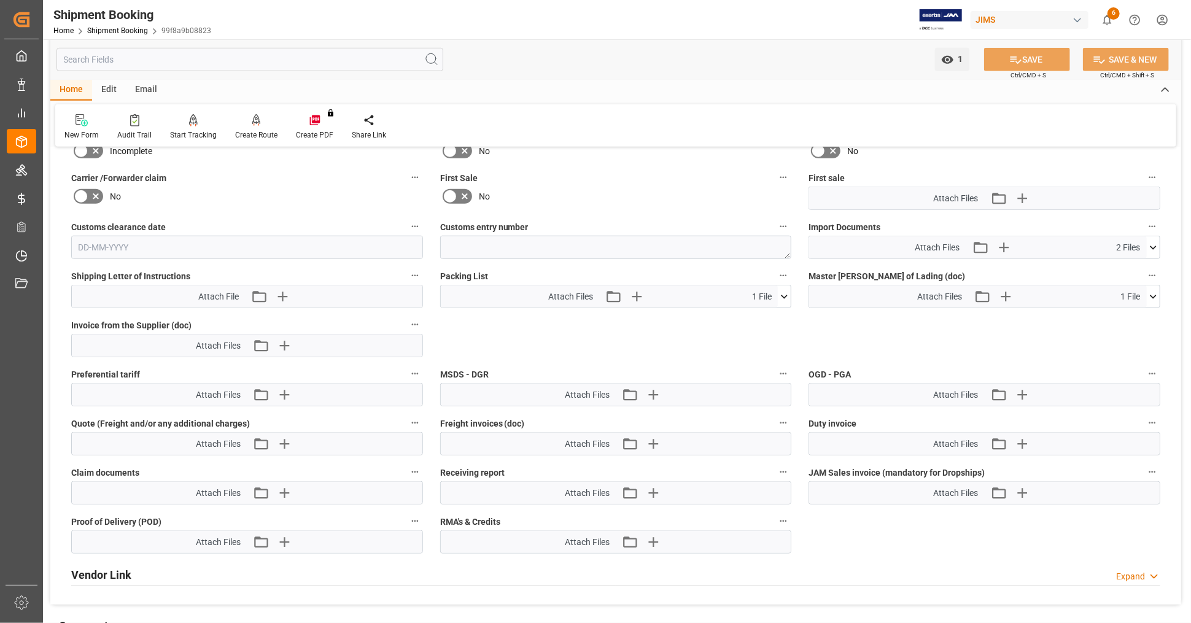
scroll to position [614, 0]
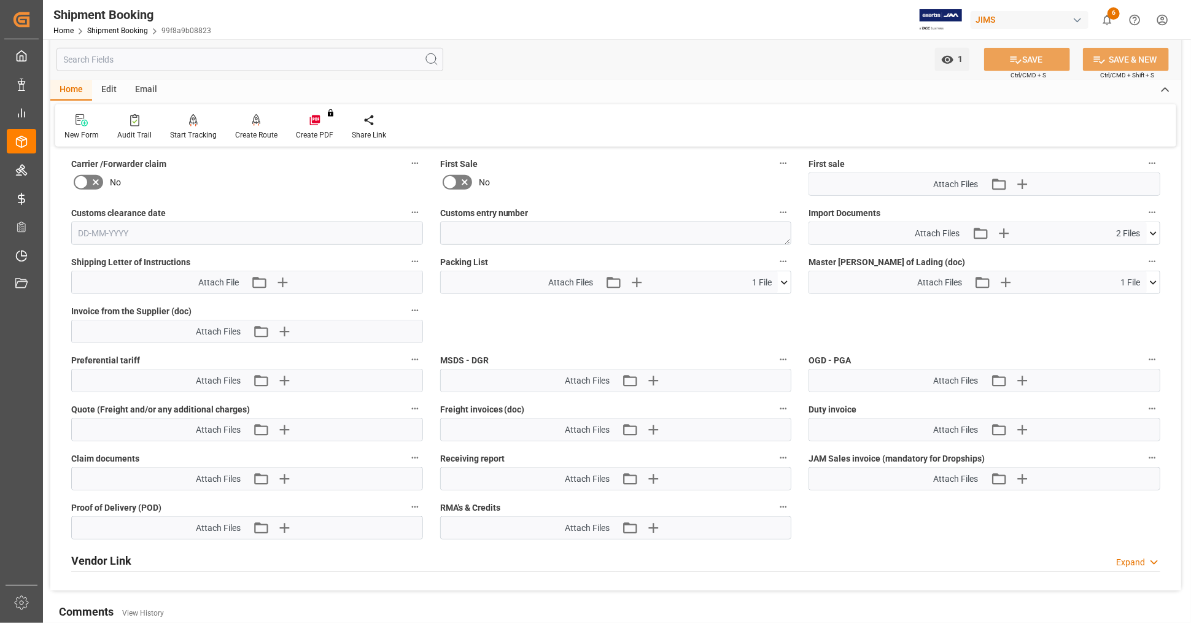
click at [1152, 227] on icon at bounding box center [1153, 233] width 13 height 13
click at [1121, 252] on icon at bounding box center [1121, 257] width 10 height 10
drag, startPoint x: 1121, startPoint y: 265, endPoint x: 1135, endPoint y: 256, distance: 16.0
click at [1121, 265] on icon at bounding box center [1121, 270] width 10 height 10
click at [1155, 231] on icon at bounding box center [1153, 233] width 7 height 4
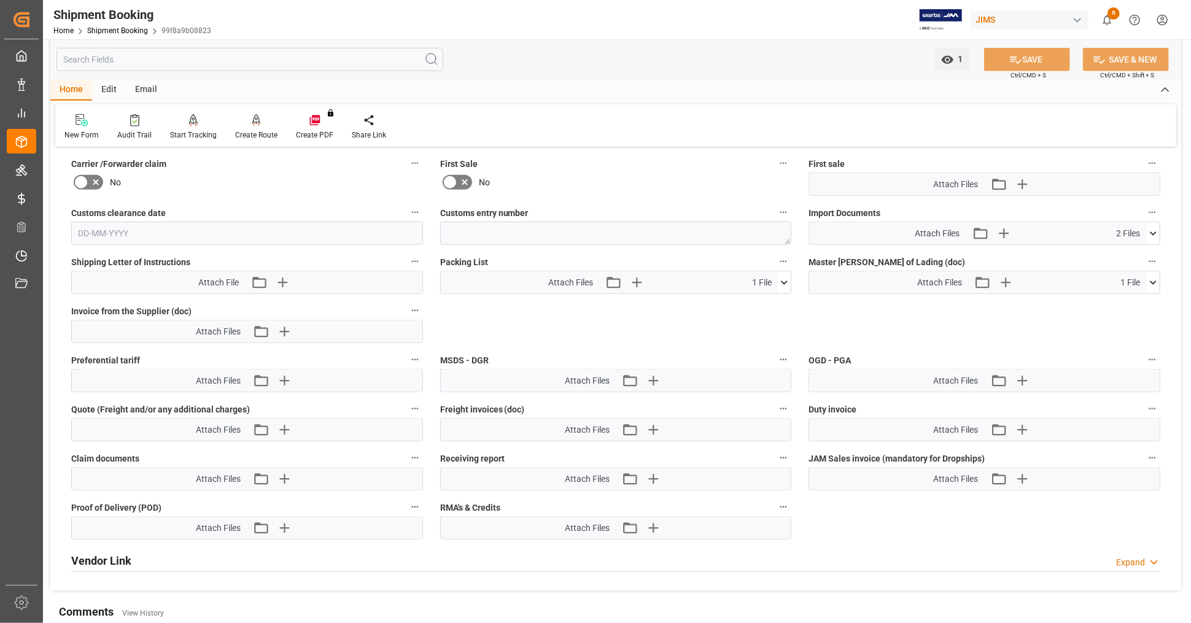
click at [1154, 278] on icon at bounding box center [1153, 282] width 13 height 13
click at [1117, 301] on icon at bounding box center [1120, 305] width 13 height 13
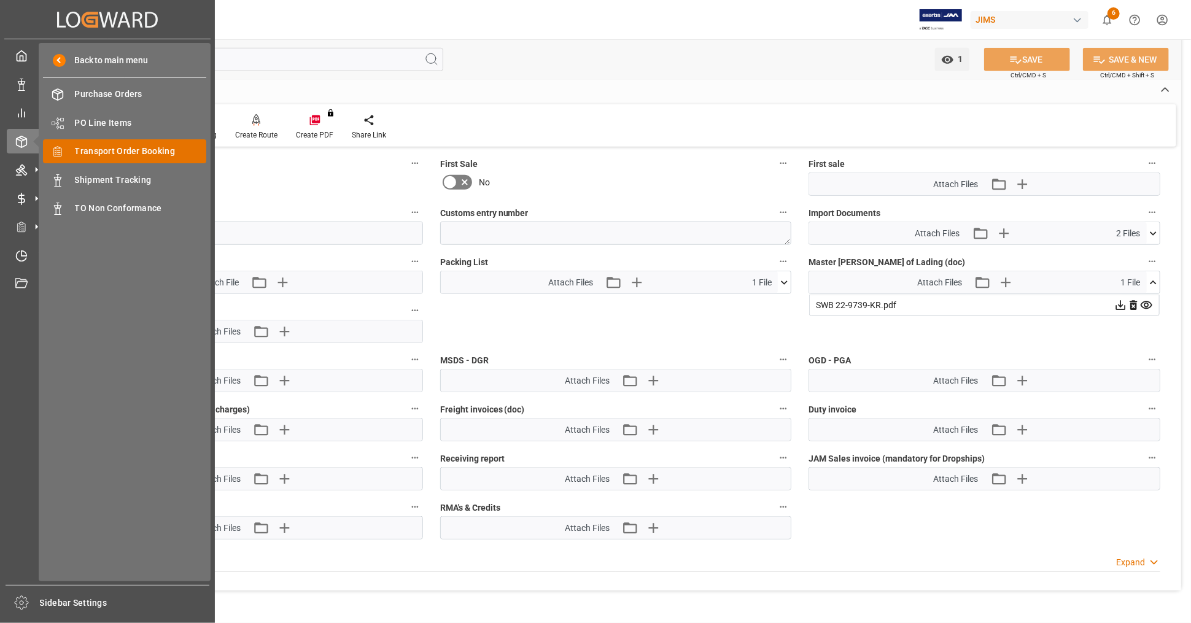
click at [157, 147] on span "Transport Order Booking" at bounding box center [141, 151] width 132 height 13
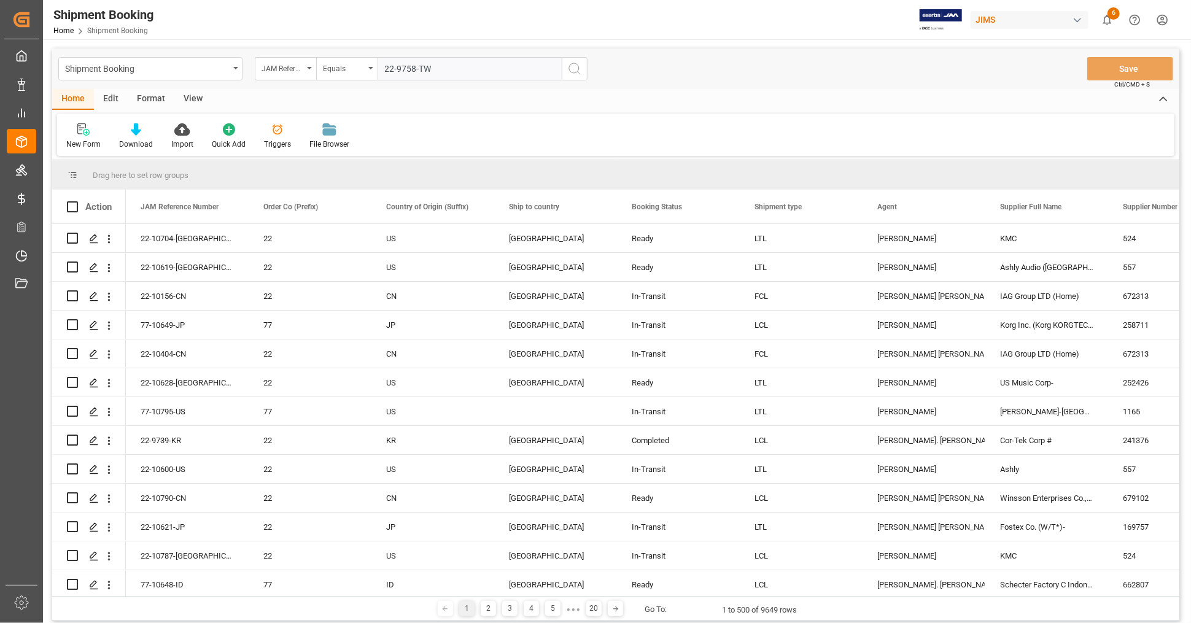
type input "22-9758-TW"
click at [566, 71] on button "search button" at bounding box center [575, 68] width 26 height 23
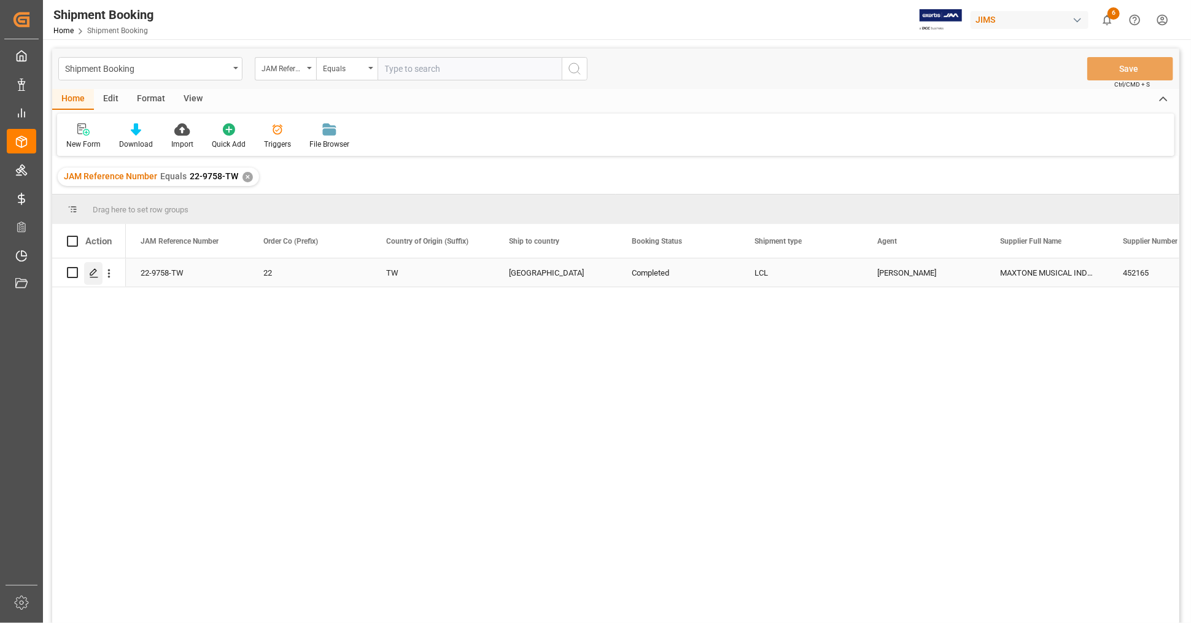
click at [94, 274] on icon "Press SPACE to select this row." at bounding box center [94, 273] width 10 height 10
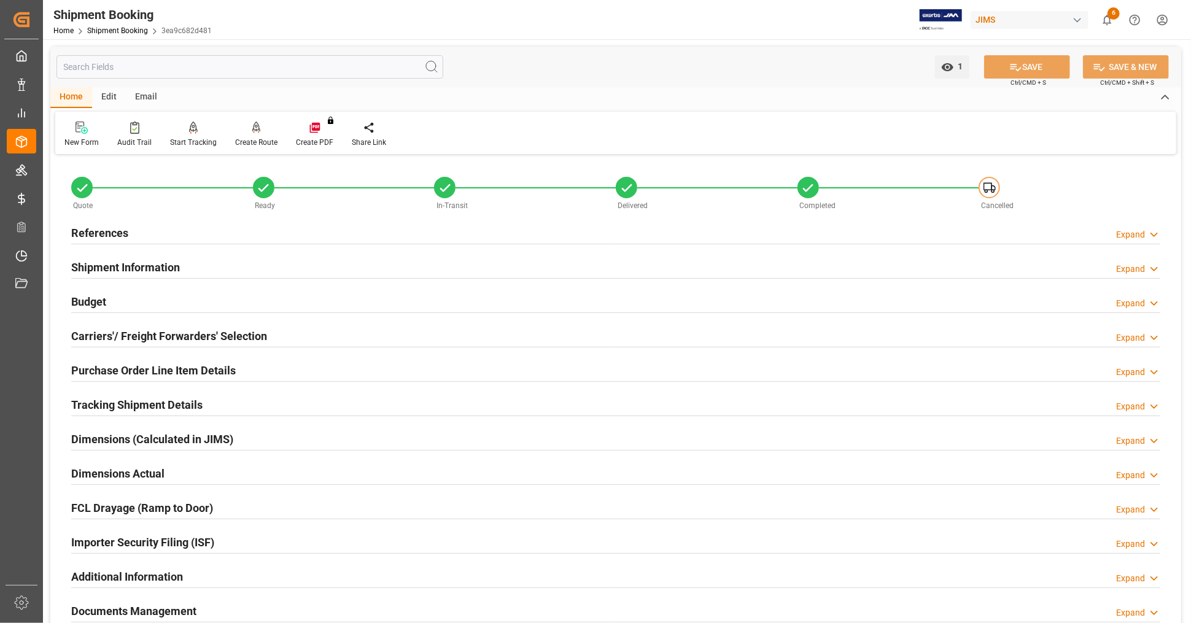
scroll to position [298, 0]
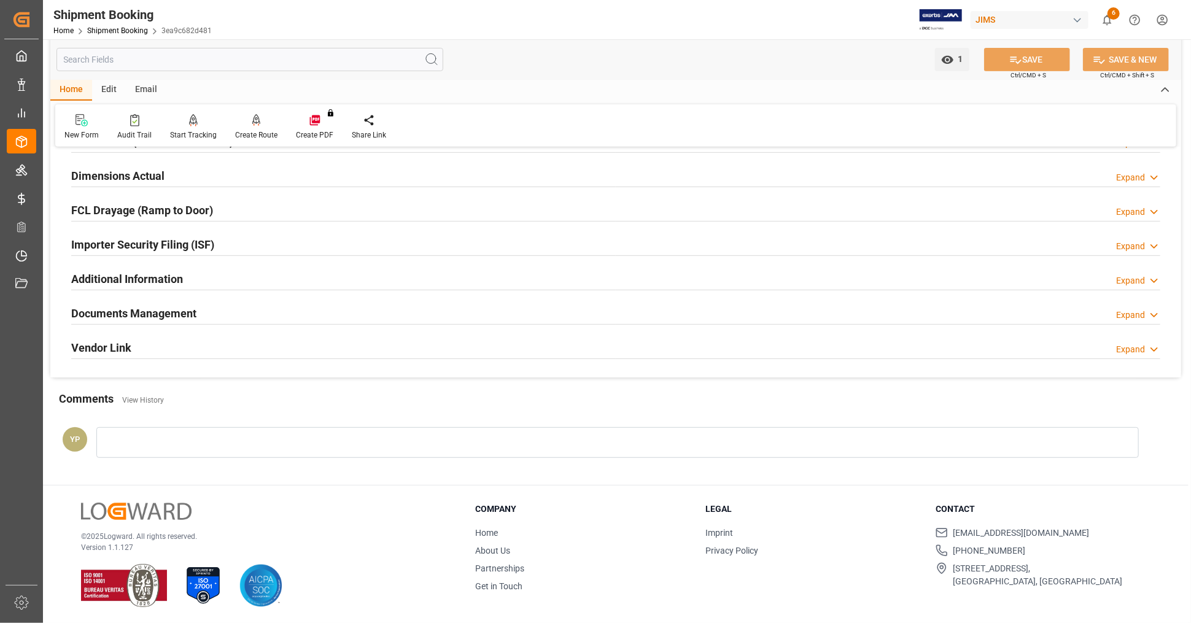
click at [222, 310] on div "Documents Management Expand" at bounding box center [615, 312] width 1089 height 23
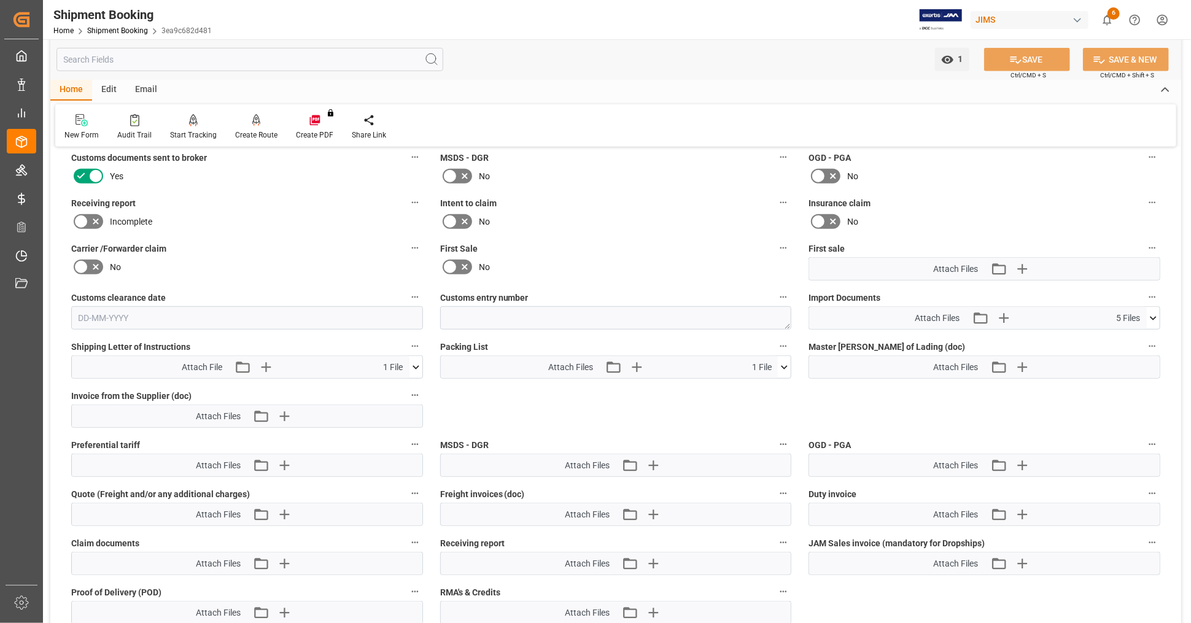
scroll to position [571, 0]
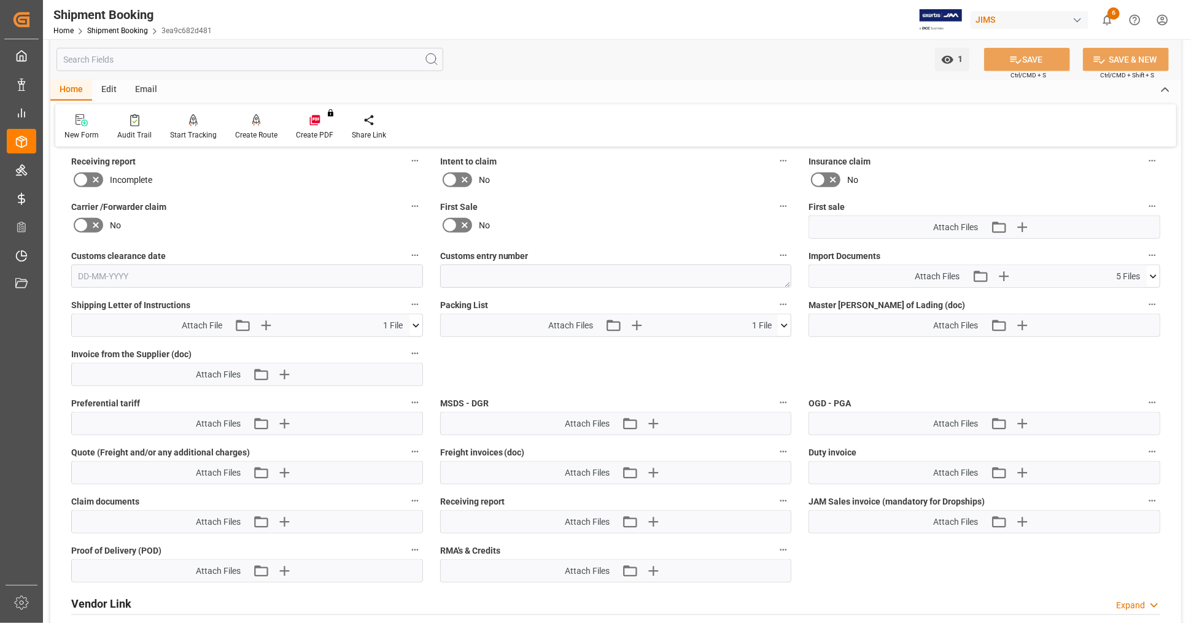
click at [1155, 270] on icon at bounding box center [1153, 276] width 13 height 13
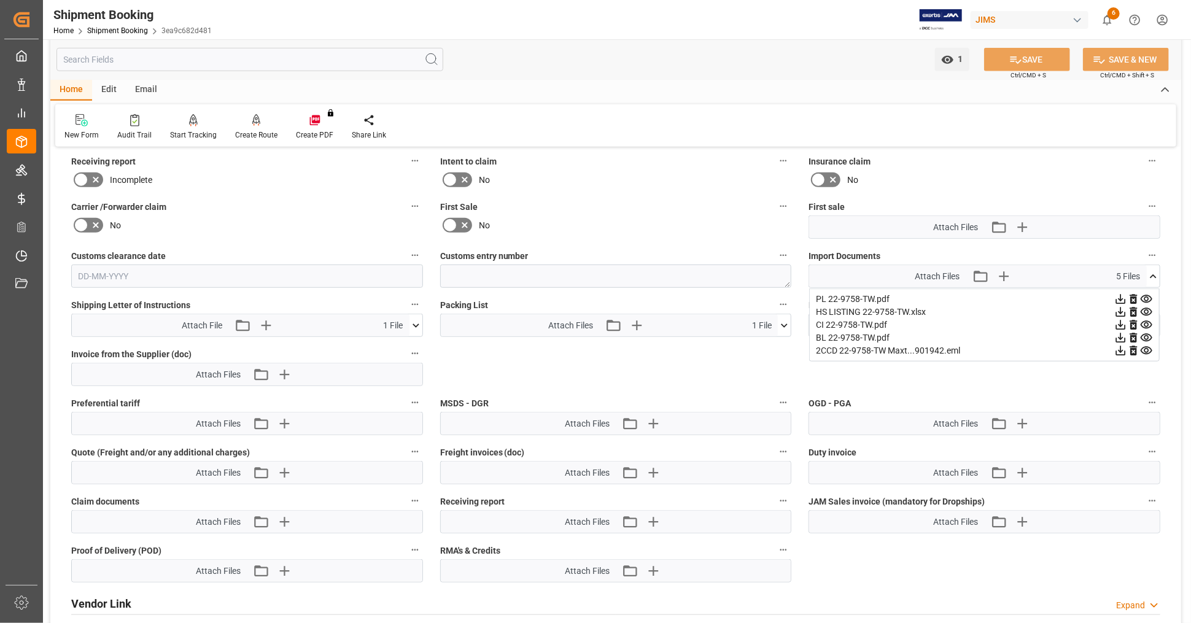
click at [1117, 308] on icon at bounding box center [1120, 312] width 13 height 13
click at [1121, 321] on icon at bounding box center [1121, 326] width 10 height 10
click at [1121, 333] on icon at bounding box center [1121, 338] width 10 height 10
click at [1156, 274] on icon at bounding box center [1153, 276] width 7 height 4
